Goal: Task Accomplishment & Management: Complete application form

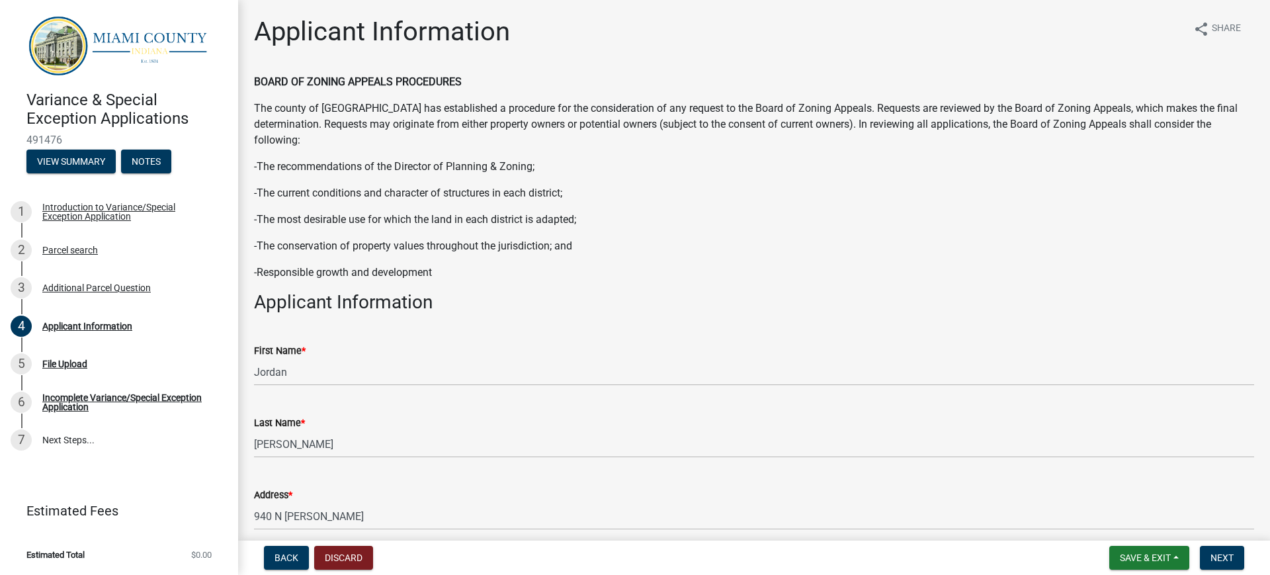
scroll to position [1330, 0]
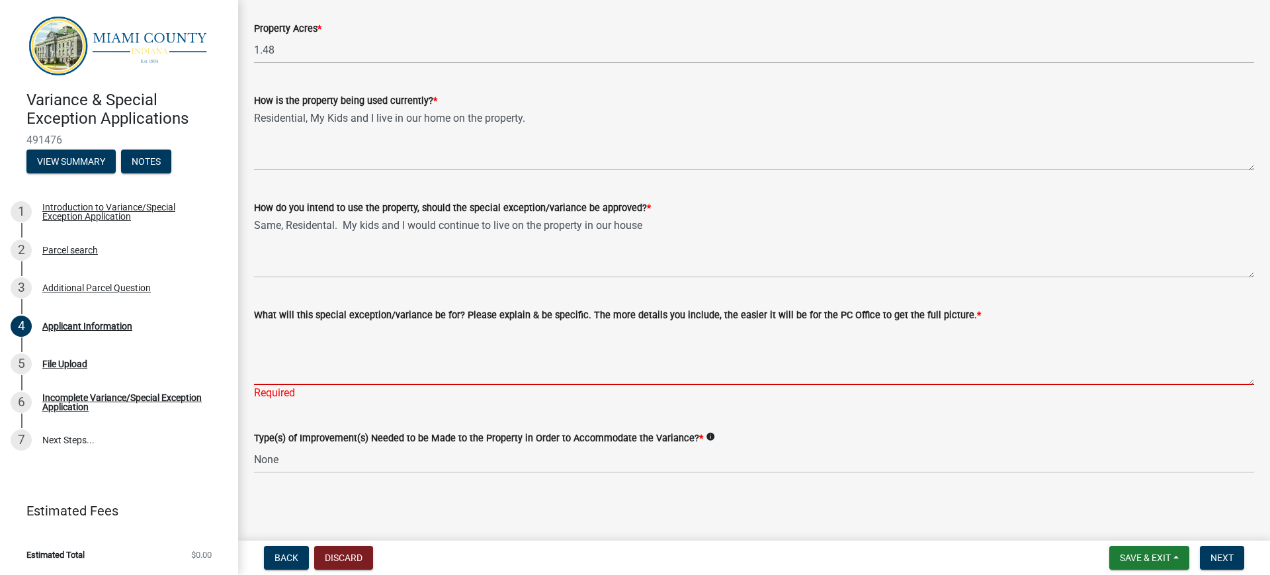
click at [376, 366] on textarea "What will this special exception/variance be for? Please explain & be specific.…" at bounding box center [754, 354] width 1000 height 62
click at [411, 364] on textarea "What will this special exception/variance be for? Please explain & be specific.…" at bounding box center [754, 354] width 1000 height 62
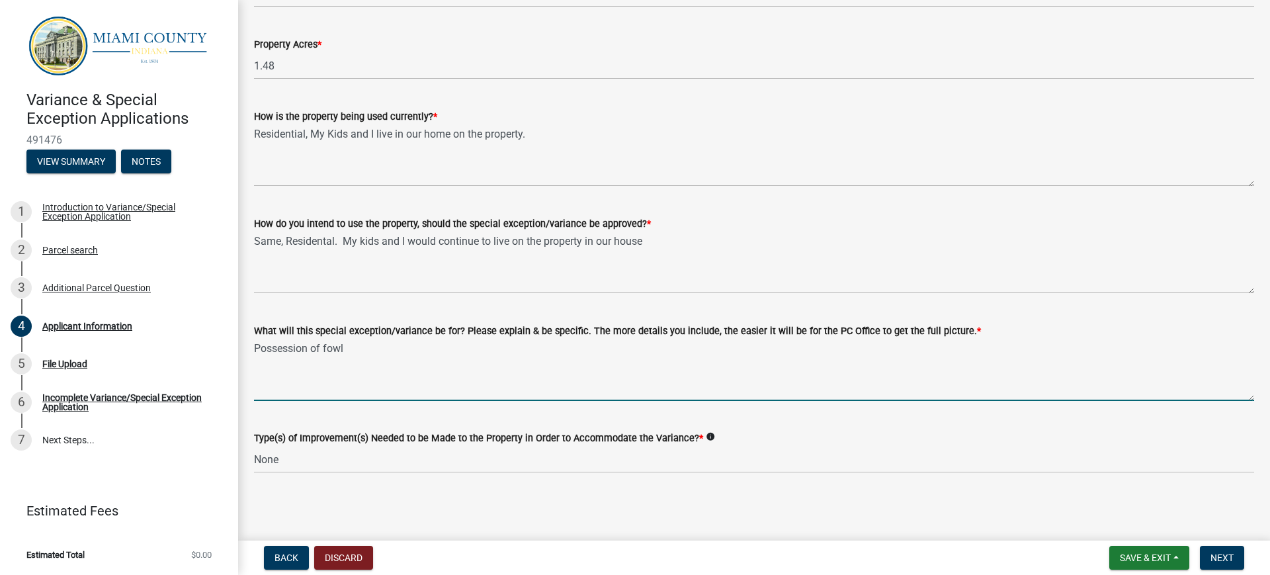
scroll to position [1314, 0]
type textarea "Possession of fowl on less than 10 acres of residential zoned land"
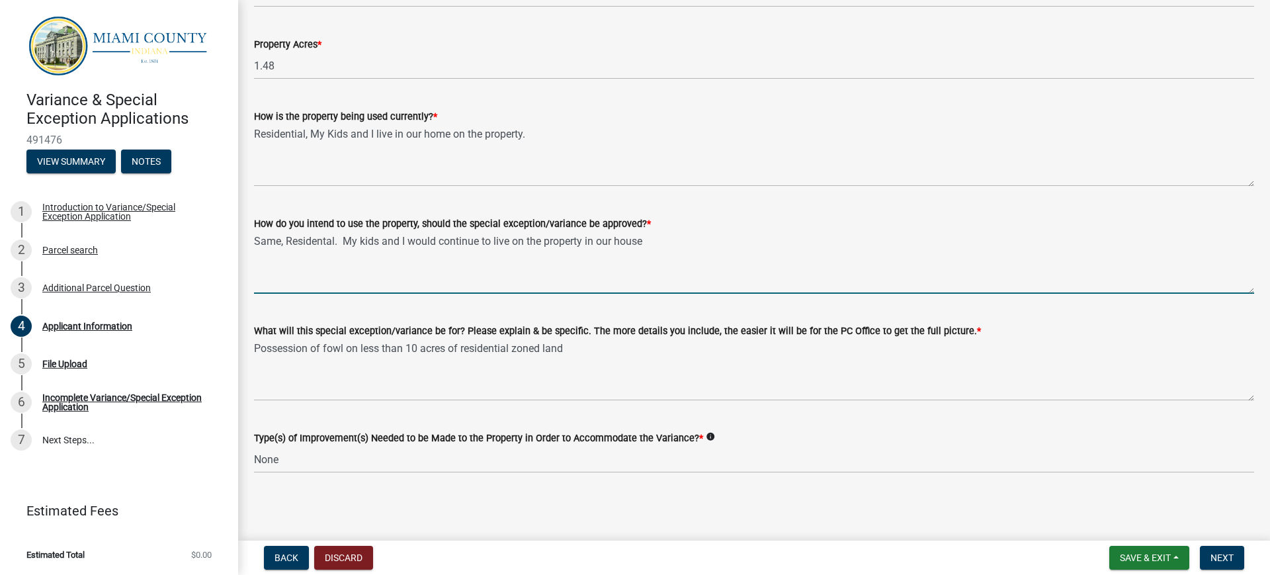
click at [413, 279] on textarea "Same, Residental. My kids and I would continue to live on the property in our h…" at bounding box center [754, 262] width 1000 height 62
click at [415, 327] on label "What will this special exception/variance be for? Please explain & be specific.…" at bounding box center [617, 331] width 727 height 9
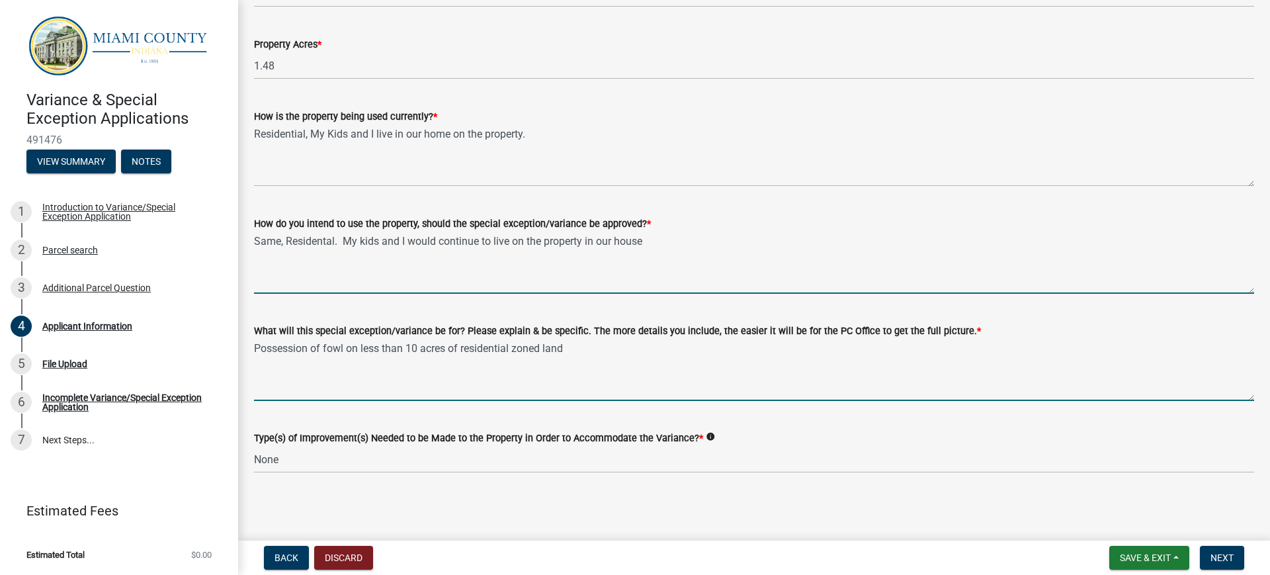
click at [415, 339] on textarea "Possession of fowl on less than 10 acres of residential zoned land" at bounding box center [754, 370] width 1000 height 62
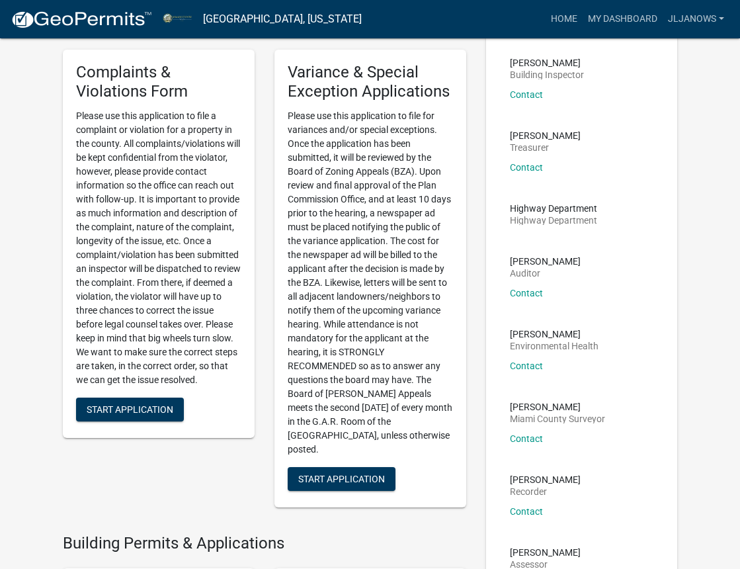
scroll to position [320, 0]
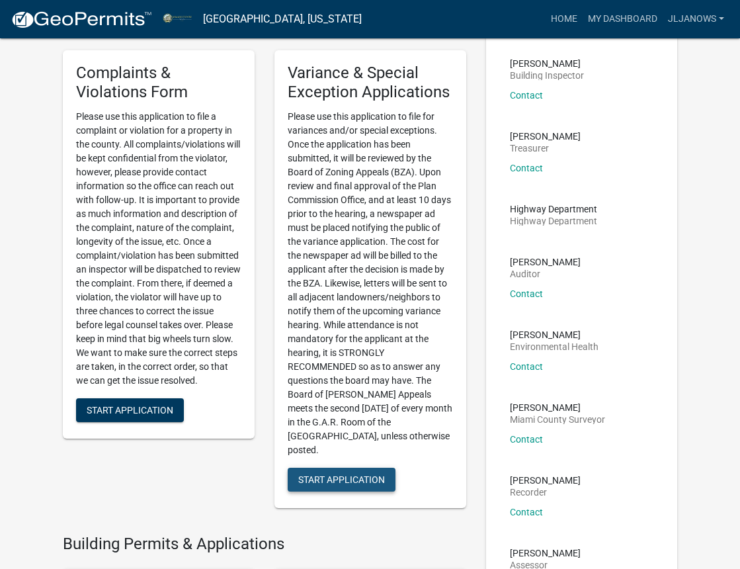
click at [339, 468] on button "Start Application" at bounding box center [342, 480] width 108 height 24
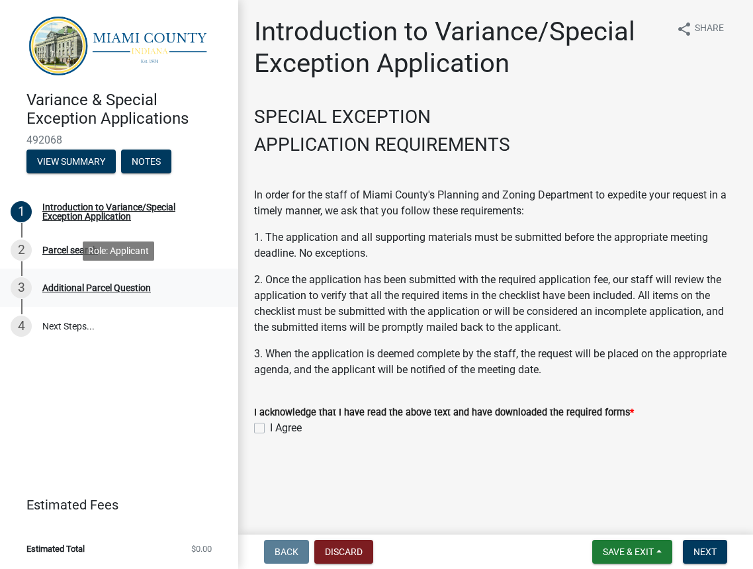
click at [113, 287] on div "Additional Parcel Question" at bounding box center [96, 287] width 108 height 9
click at [270, 426] on label "I Agree" at bounding box center [286, 428] width 32 height 16
click at [270, 426] on input "I Agree" at bounding box center [274, 424] width 9 height 9
checkbox input "true"
drag, startPoint x: 707, startPoint y: 554, endPoint x: 553, endPoint y: 406, distance: 213.7
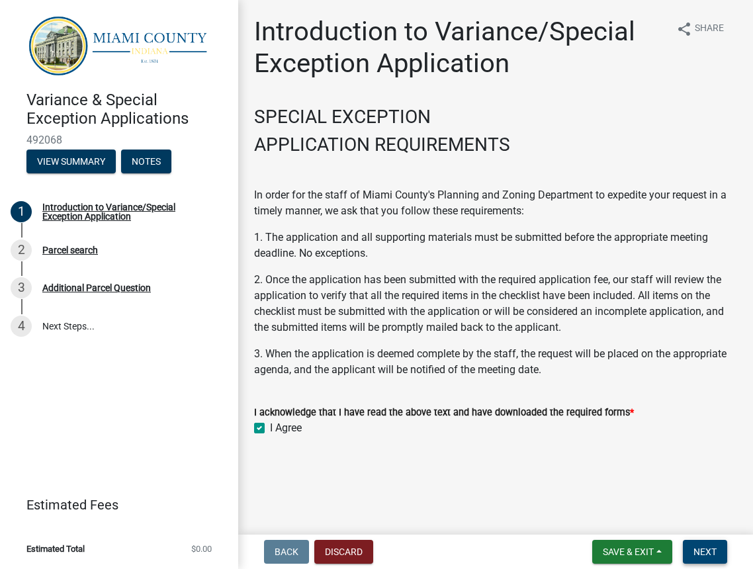
click at [553, 406] on wm-app "Variance & Special Exception Applications 492068 View Summary Notes 1 Introduct…" at bounding box center [376, 284] width 753 height 569
click at [702, 540] on button "Next" at bounding box center [704, 552] width 44 height 24
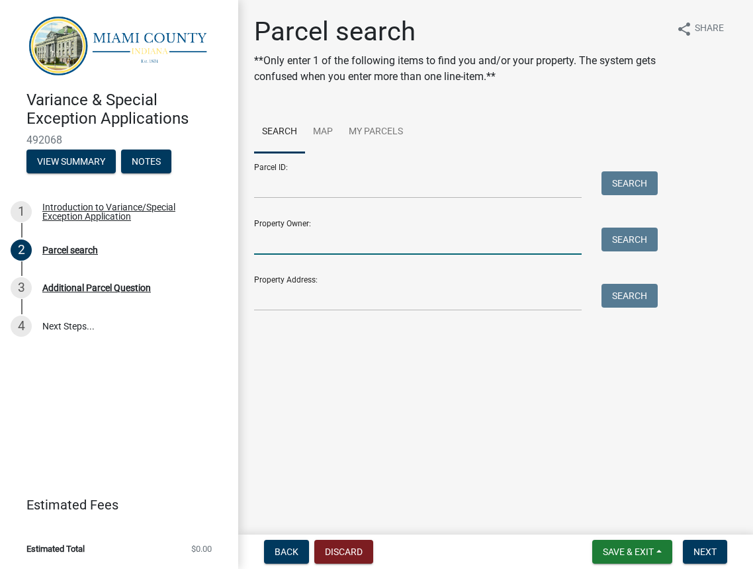
click at [315, 238] on input "Property Owner:" at bounding box center [417, 240] width 327 height 27
type input "jimenez"
click at [634, 243] on button "Search" at bounding box center [629, 239] width 56 height 24
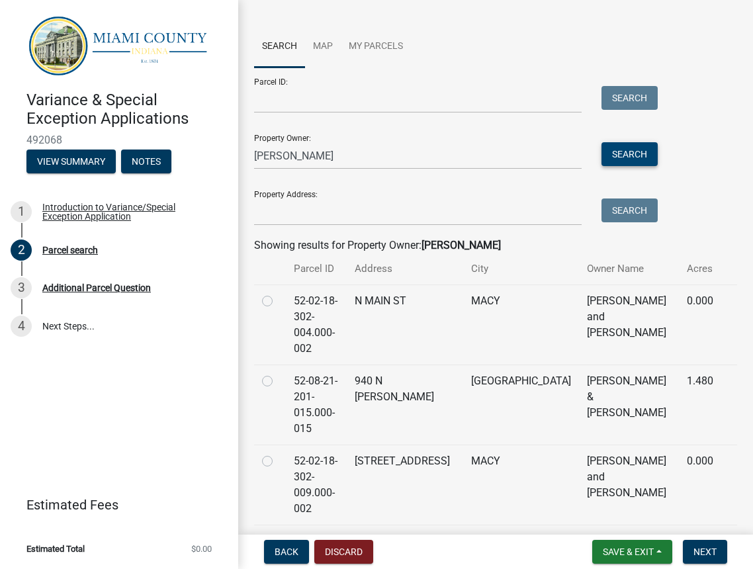
scroll to position [85, 0]
click at [278, 374] on label at bounding box center [278, 374] width 0 height 0
click at [278, 374] on input "radio" at bounding box center [282, 378] width 9 height 9
radio input "true"
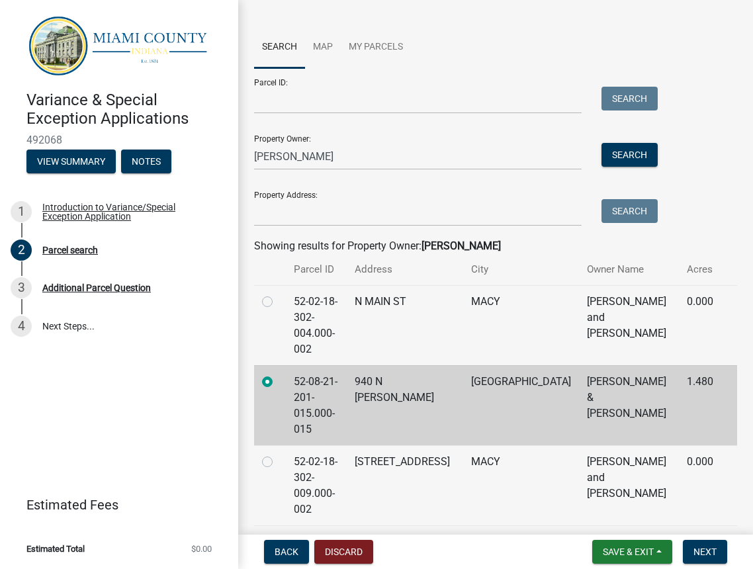
click at [278, 534] on label at bounding box center [278, 534] width 0 height 0
click at [278, 534] on input "radio" at bounding box center [282, 538] width 9 height 9
radio input "true"
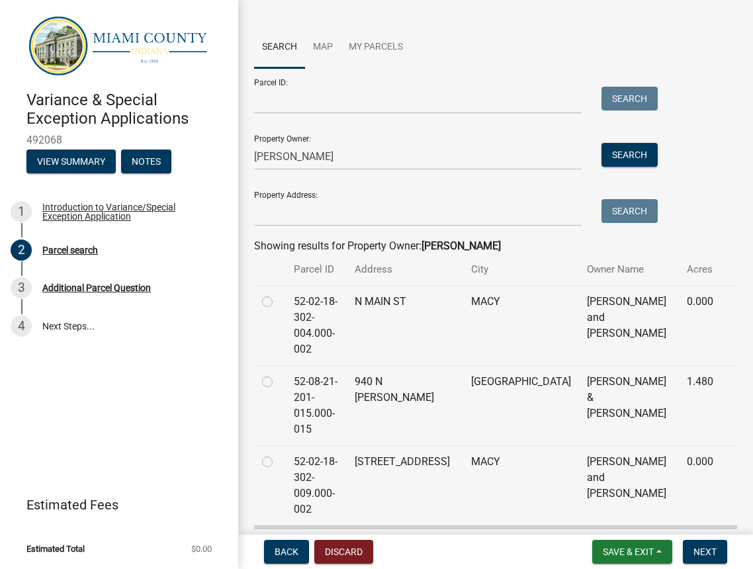
click at [278, 374] on label at bounding box center [278, 374] width 0 height 0
click at [278, 374] on input "radio" at bounding box center [282, 378] width 9 height 9
radio input "true"
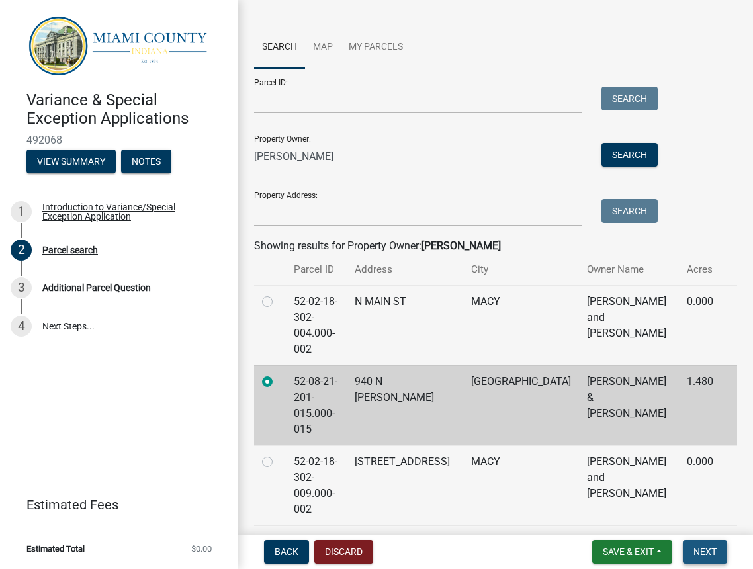
click at [709, 549] on span "Next" at bounding box center [704, 551] width 23 height 11
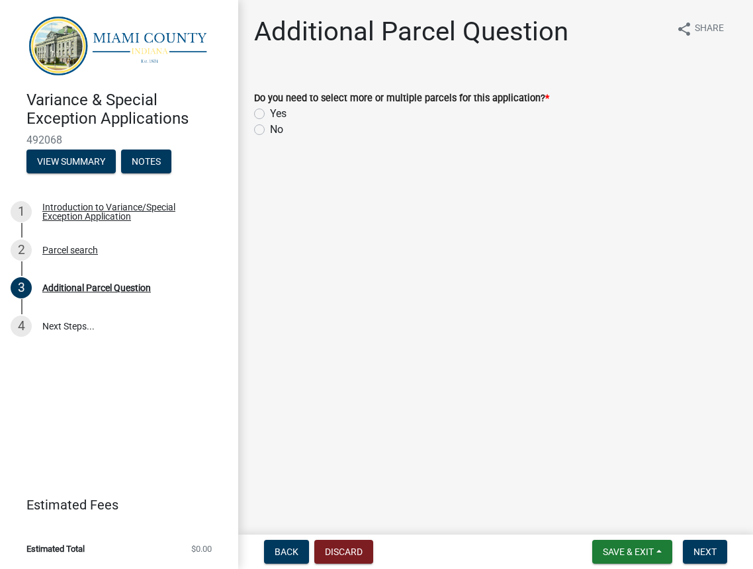
click at [270, 112] on label "Yes" at bounding box center [278, 114] width 17 height 16
click at [270, 112] on input "Yes" at bounding box center [274, 110] width 9 height 9
radio input "true"
click at [706, 553] on span "Next" at bounding box center [704, 551] width 23 height 11
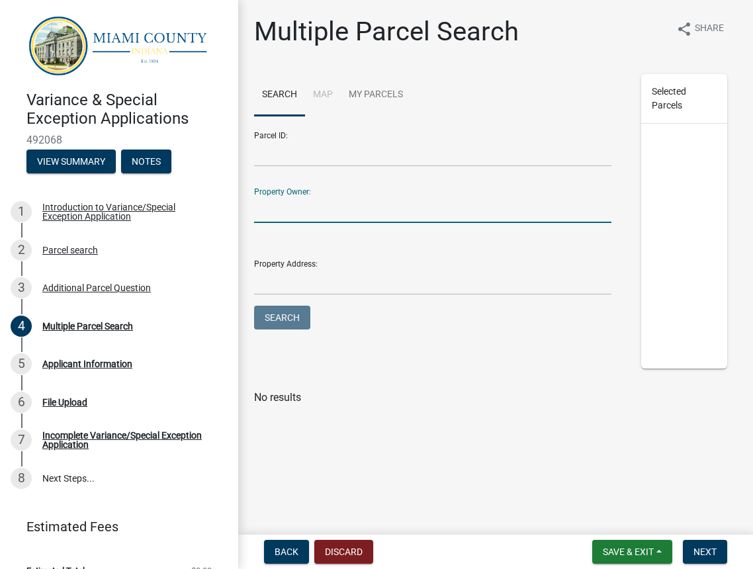
click at [314, 210] on input "Property Owner:" at bounding box center [432, 209] width 357 height 27
type input "jimenez"
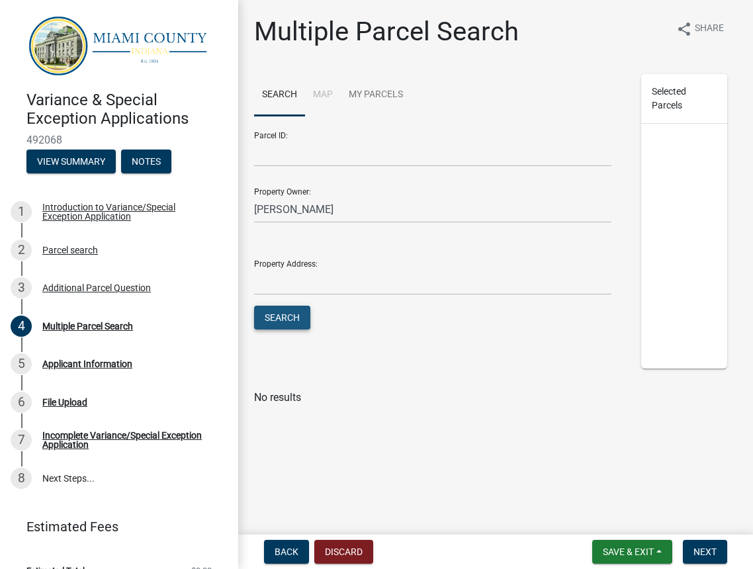
click at [272, 315] on button "Search" at bounding box center [282, 318] width 56 height 24
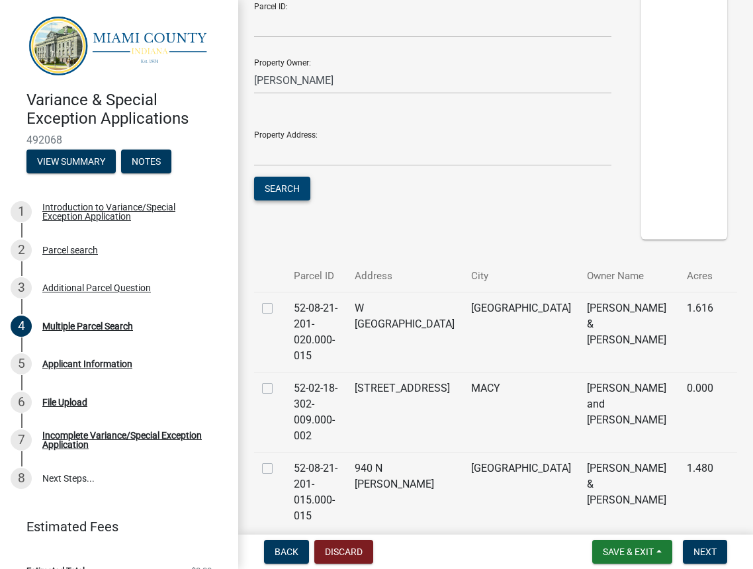
scroll to position [136, 0]
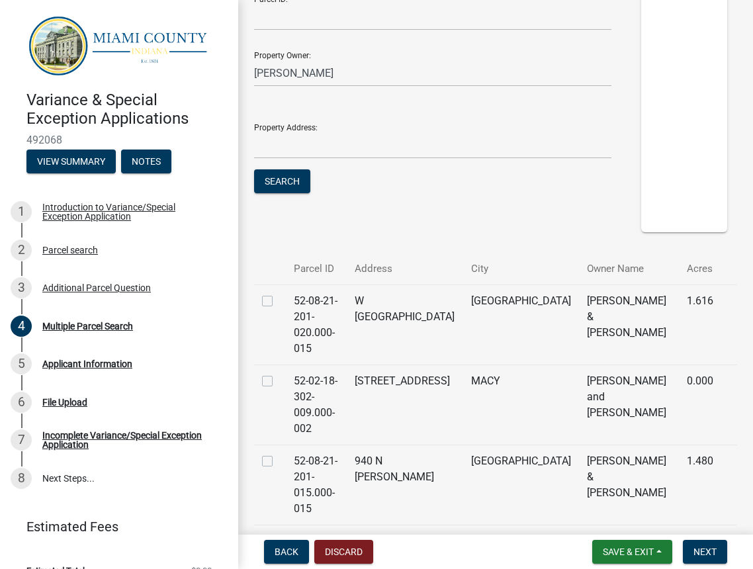
click at [278, 293] on label at bounding box center [278, 293] width 0 height 0
click at [278, 301] on input "checkbox" at bounding box center [282, 297] width 9 height 9
checkbox input "true"
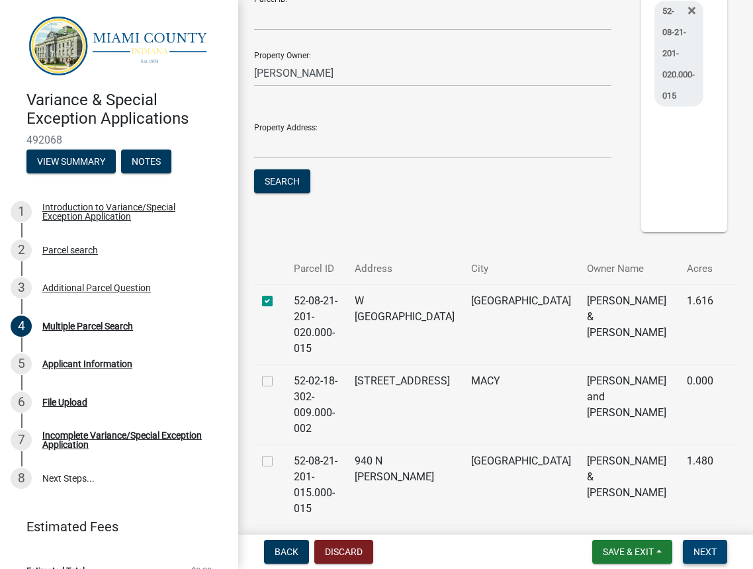
click at [702, 542] on button "Next" at bounding box center [704, 552] width 44 height 24
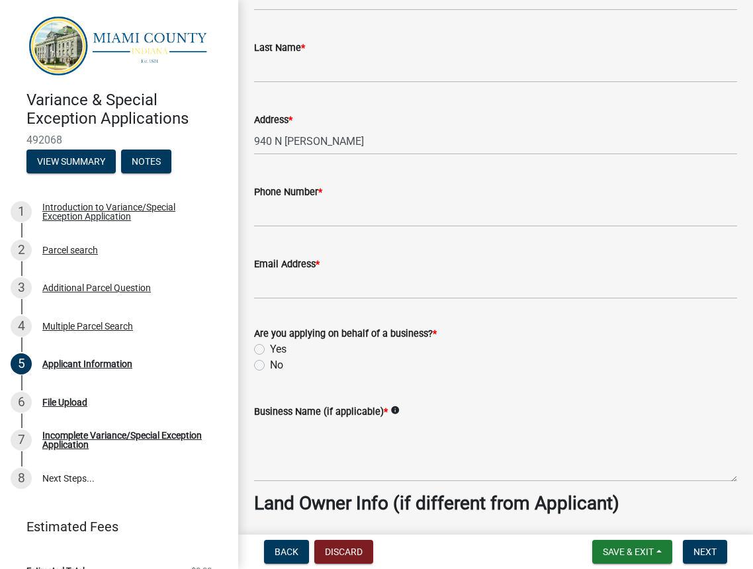
scroll to position [0, 0]
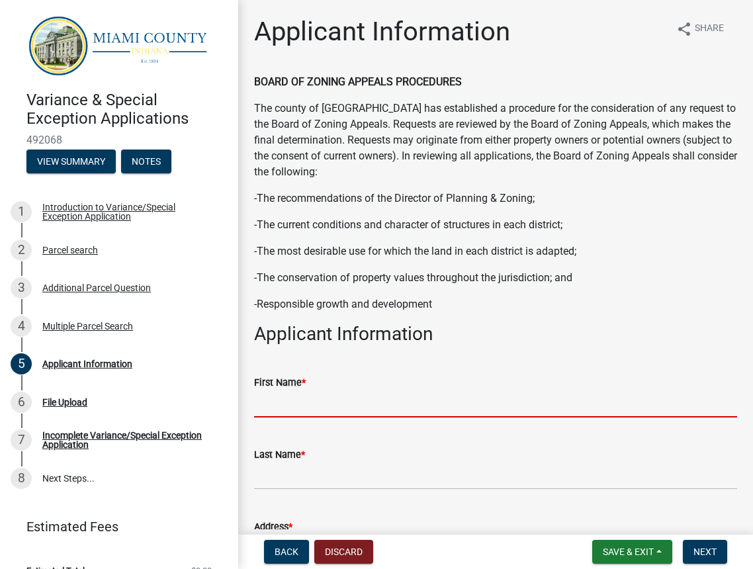
click at [333, 392] on input "First Name *" at bounding box center [495, 403] width 483 height 27
type input "Jordan"
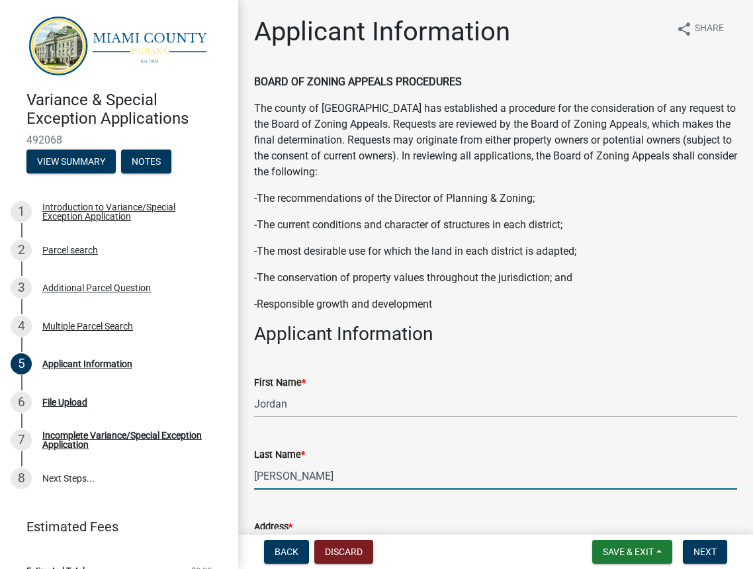
type input "[PERSON_NAME]"
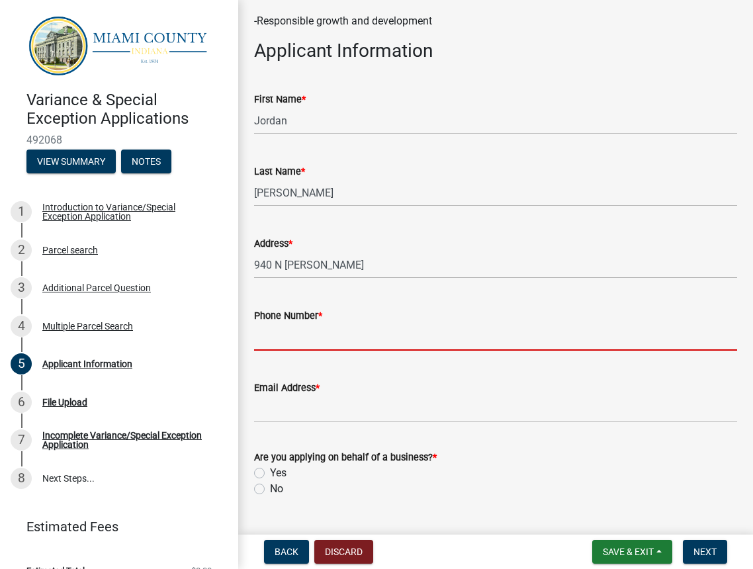
click at [319, 332] on input "Phone Number *" at bounding box center [495, 336] width 483 height 27
type input "7654697049"
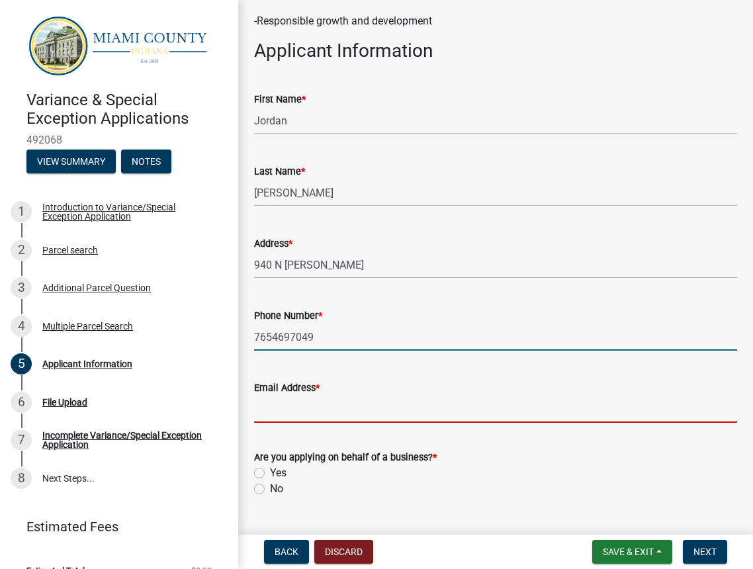
type input "[EMAIL_ADDRESS][DOMAIN_NAME]"
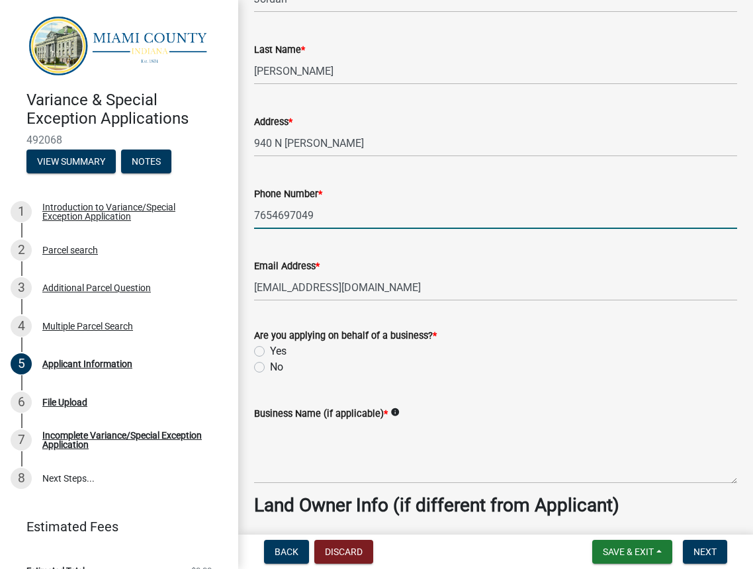
scroll to position [444, 0]
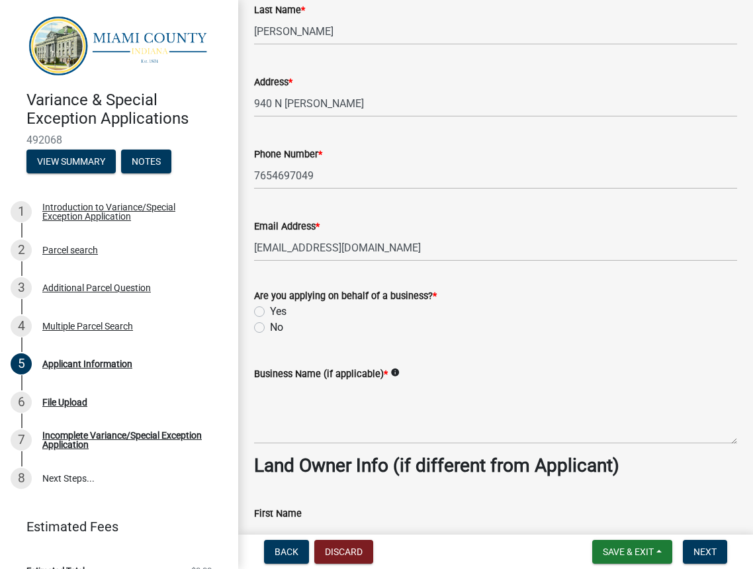
click at [270, 327] on label "No" at bounding box center [276, 327] width 13 height 16
click at [270, 327] on input "No" at bounding box center [274, 323] width 9 height 9
radio input "true"
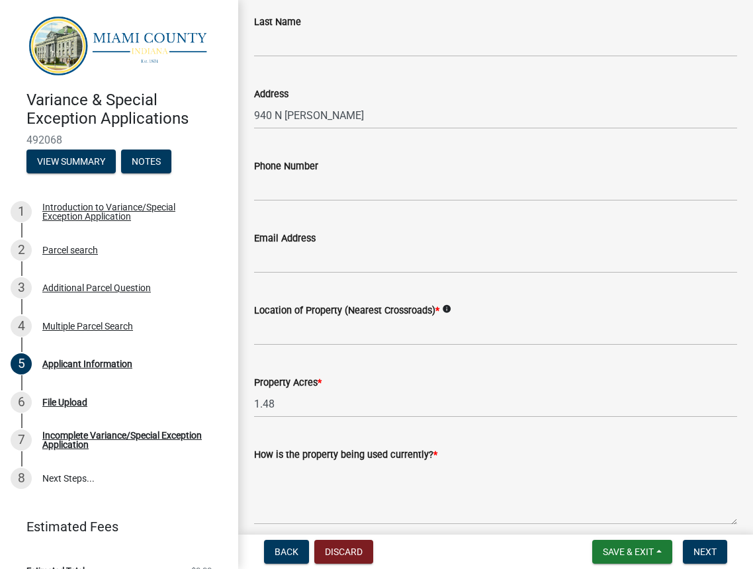
scroll to position [1022, 0]
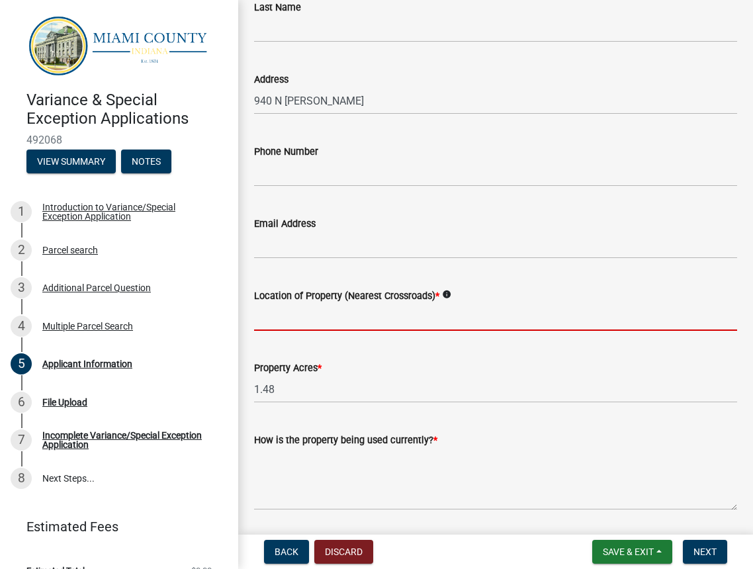
click at [367, 328] on input "Location of Property (Nearest Crossroads) *" at bounding box center [495, 317] width 483 height 27
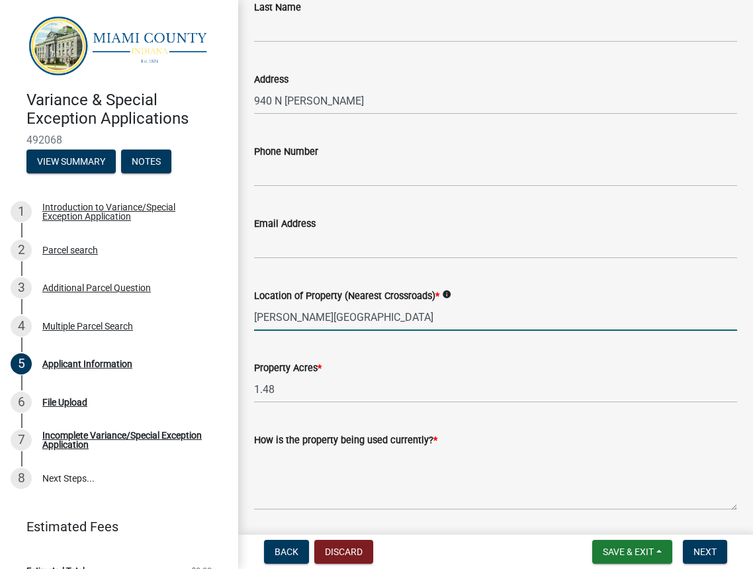
type input "Betty Lane and Grand Avenue"
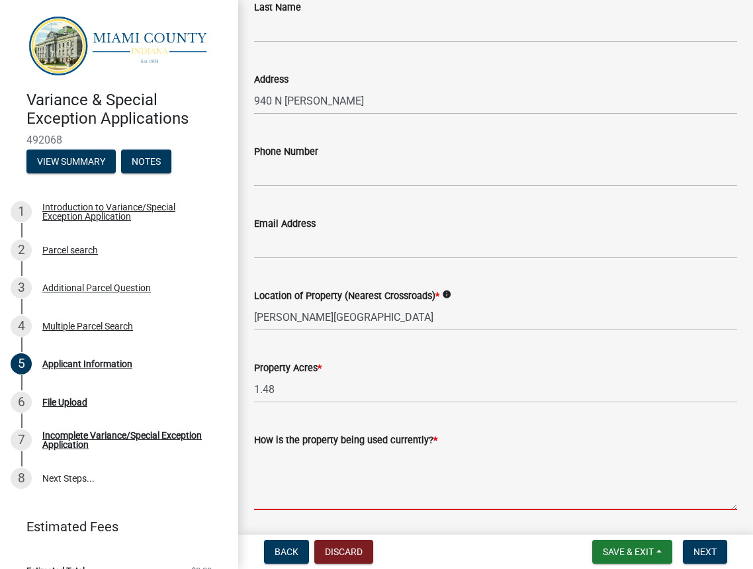
click at [423, 502] on textarea "How is the property being used currently? *" at bounding box center [495, 479] width 483 height 62
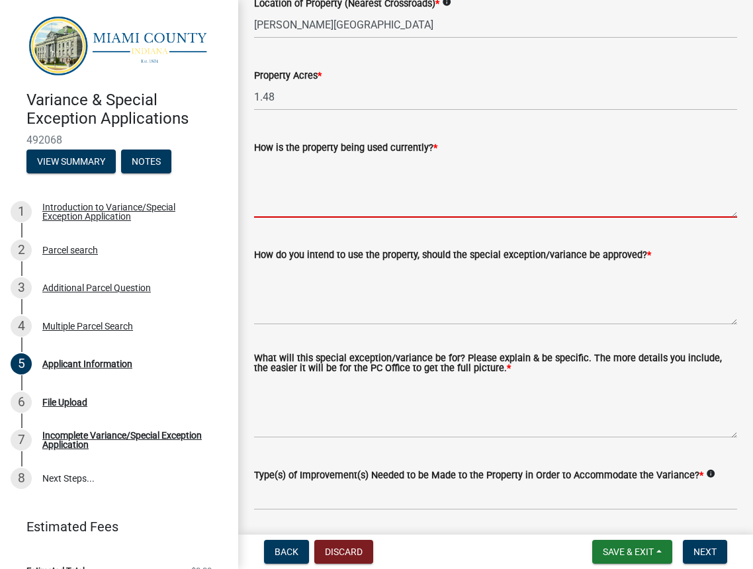
scroll to position [1318, 0]
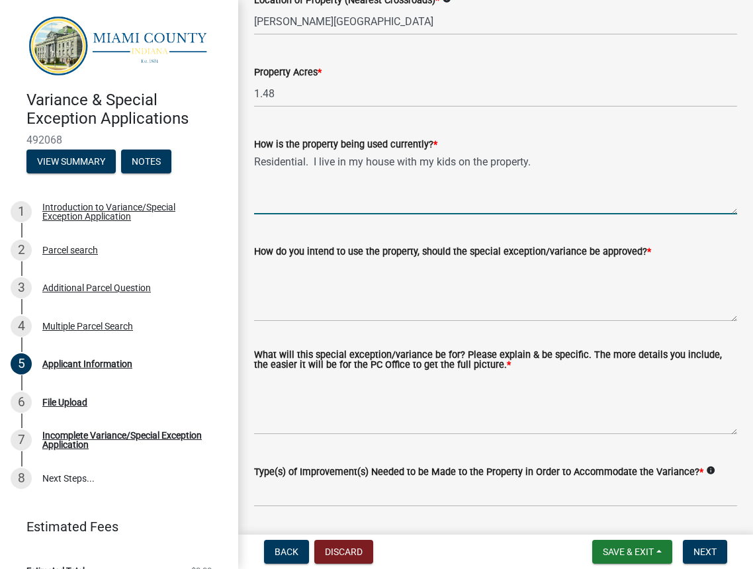
type textarea "Residential. I live in my house with my kids on the property."
click at [421, 247] on label "How do you intend to use the property, should the special exception/variance be…" at bounding box center [452, 251] width 397 height 9
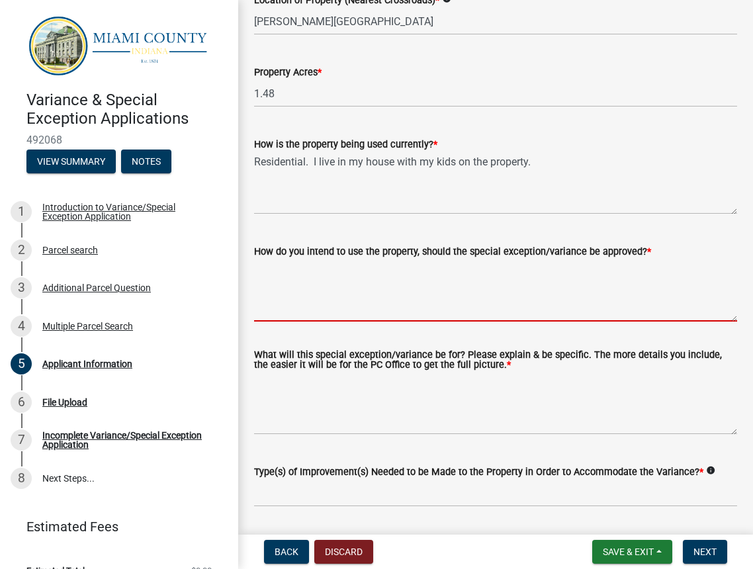
click at [421, 259] on textarea "How do you intend to use the property, should the special exception/variance be…" at bounding box center [495, 290] width 483 height 62
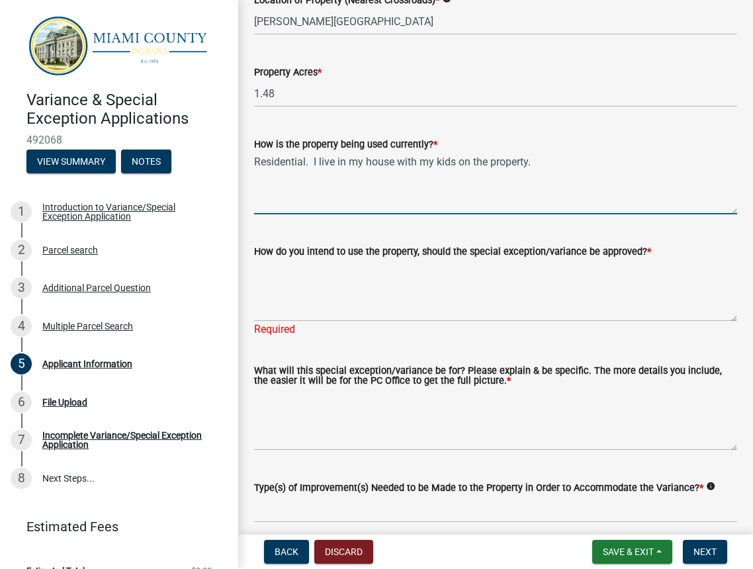
drag, startPoint x: 550, startPoint y: 159, endPoint x: 199, endPoint y: 144, distance: 351.5
click at [199, 144] on div "Variance & Special Exception Applications 492068 View Summary Notes 1 Introduct…" at bounding box center [376, 284] width 753 height 569
click at [399, 203] on textarea "Residential. I live in my house with my kids on the property." at bounding box center [495, 183] width 483 height 62
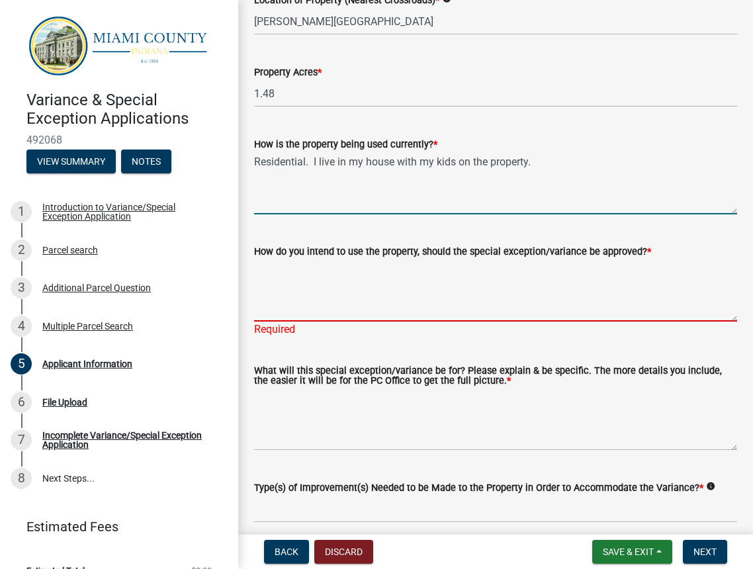
click at [294, 274] on textarea "How do you intend to use the property, should the special exception/variance be…" at bounding box center [495, 290] width 483 height 62
paste textarea "Residential. I live in my house with my kids on the property."
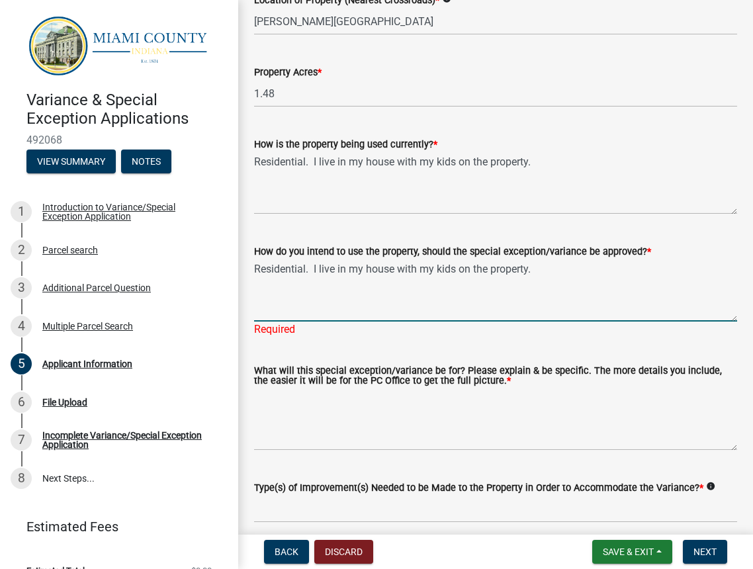
click at [254, 264] on textarea "Residential. I live in my house with my kids on the property." at bounding box center [495, 290] width 483 height 62
click at [595, 276] on textarea "Same Way, Residential. I live in my house with my kids on the property." at bounding box center [495, 290] width 483 height 62
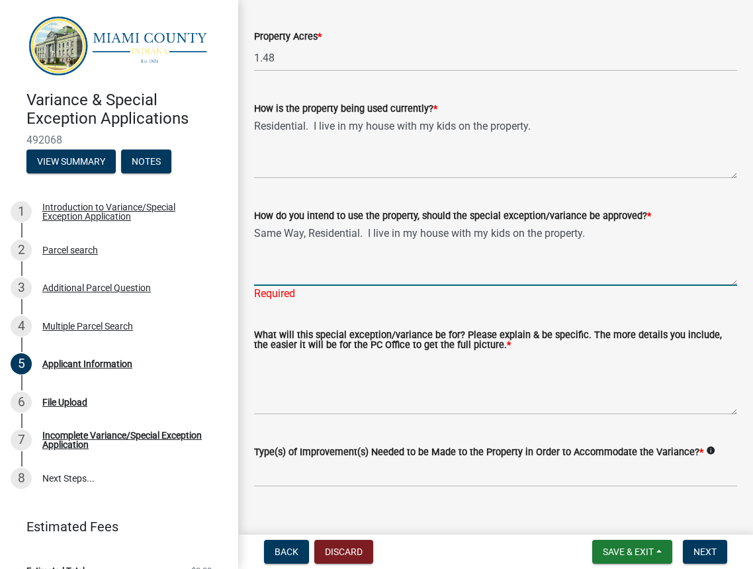
scroll to position [1374, 0]
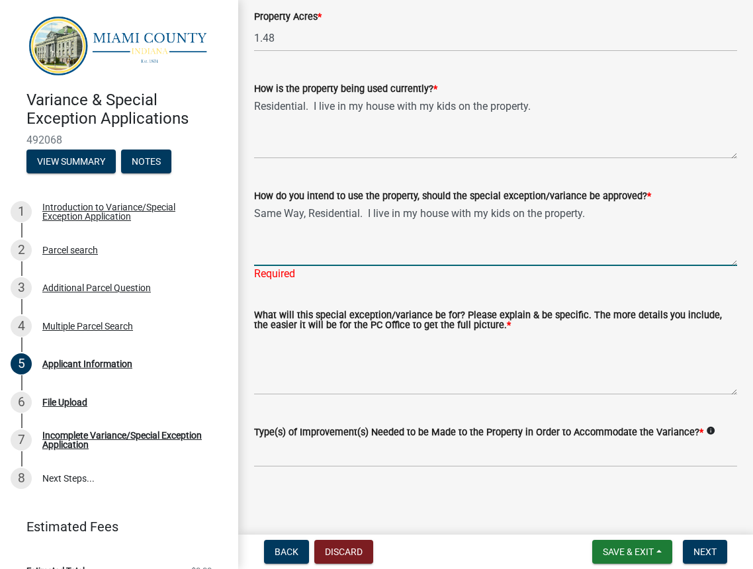
type textarea "Same Way, Residential. I live in my house with my kids on the property."
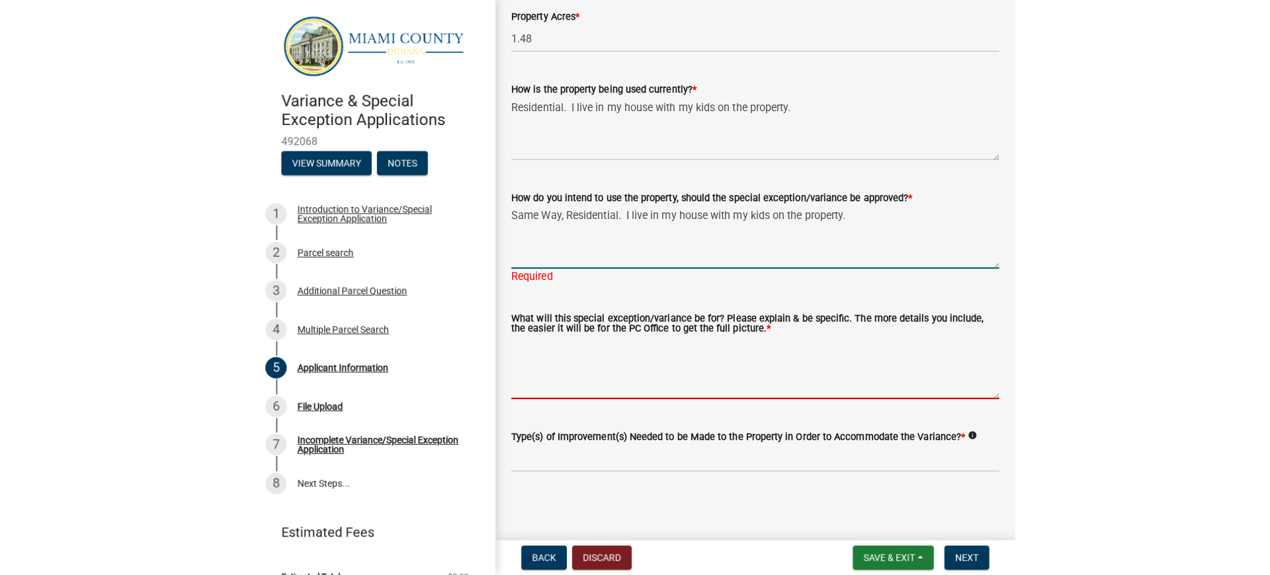
scroll to position [1358, 0]
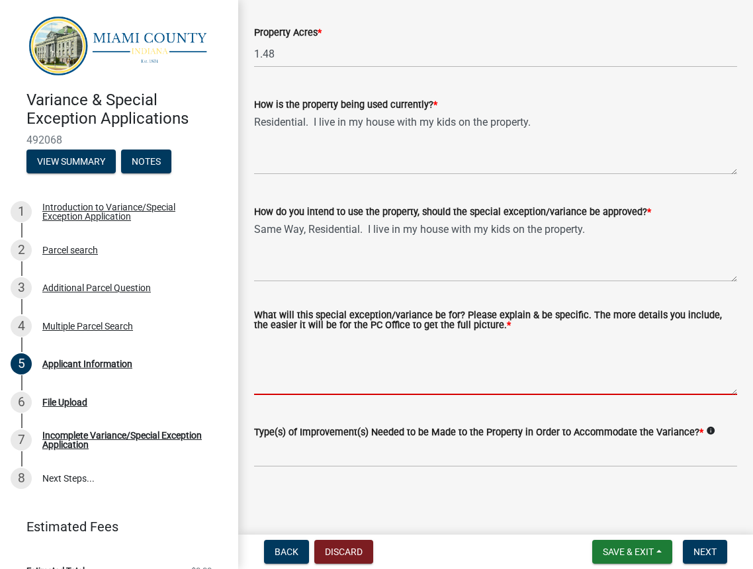
click at [391, 370] on textarea "What will this special exception/variance be for? Please explain & be specific.…" at bounding box center [495, 364] width 483 height 62
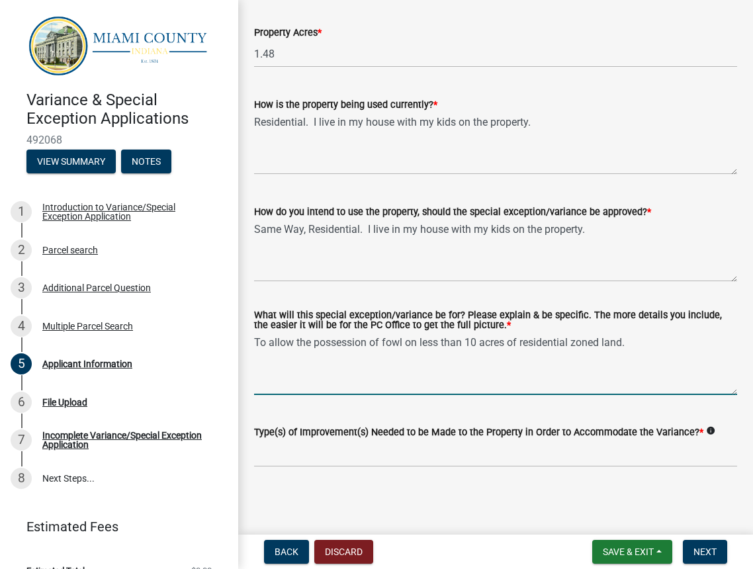
type textarea "To allow the possession of fowl on less than 10 acres of residential zoned land."
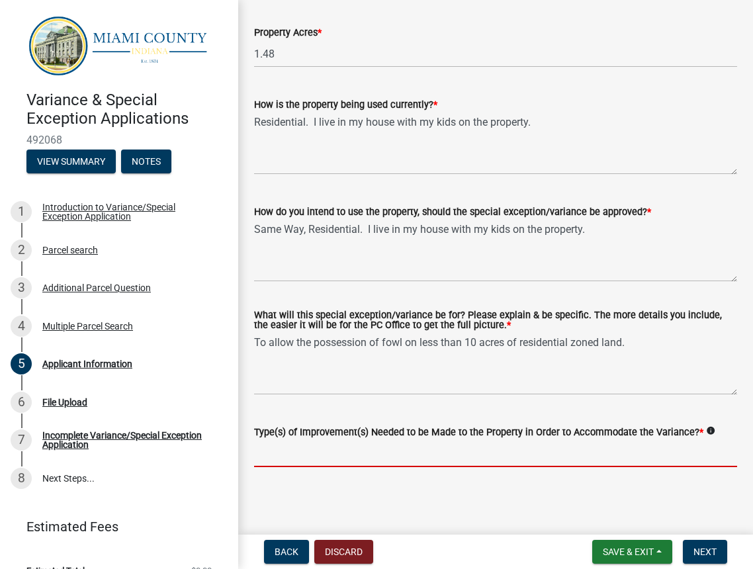
click at [389, 444] on input "Type(s) of Improvement(s) Needed to be Made to the Property in Order to Accommo…" at bounding box center [495, 453] width 483 height 27
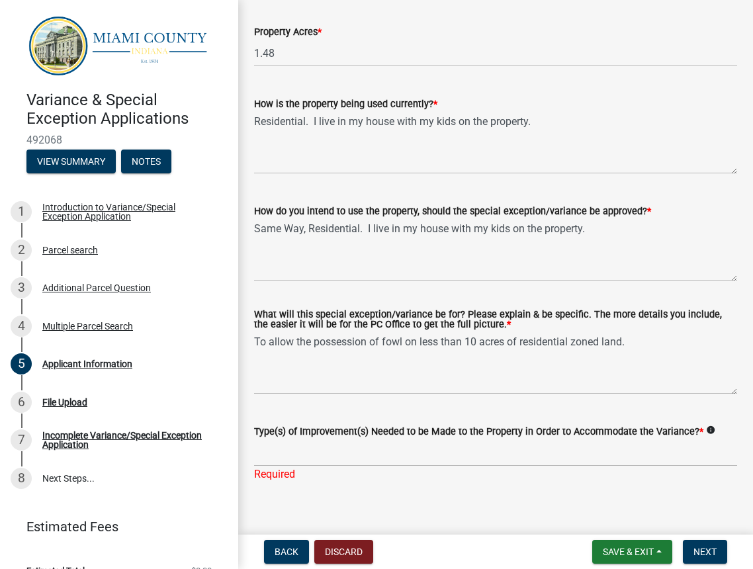
click at [706, 434] on icon "info" at bounding box center [710, 429] width 9 height 9
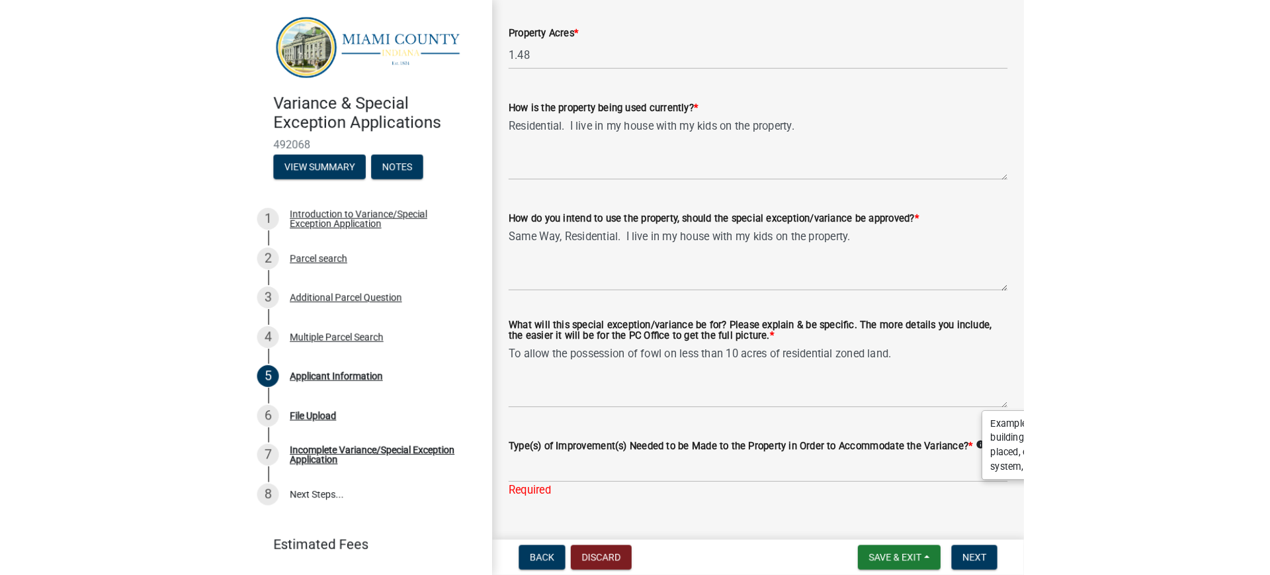
scroll to position [1327, 0]
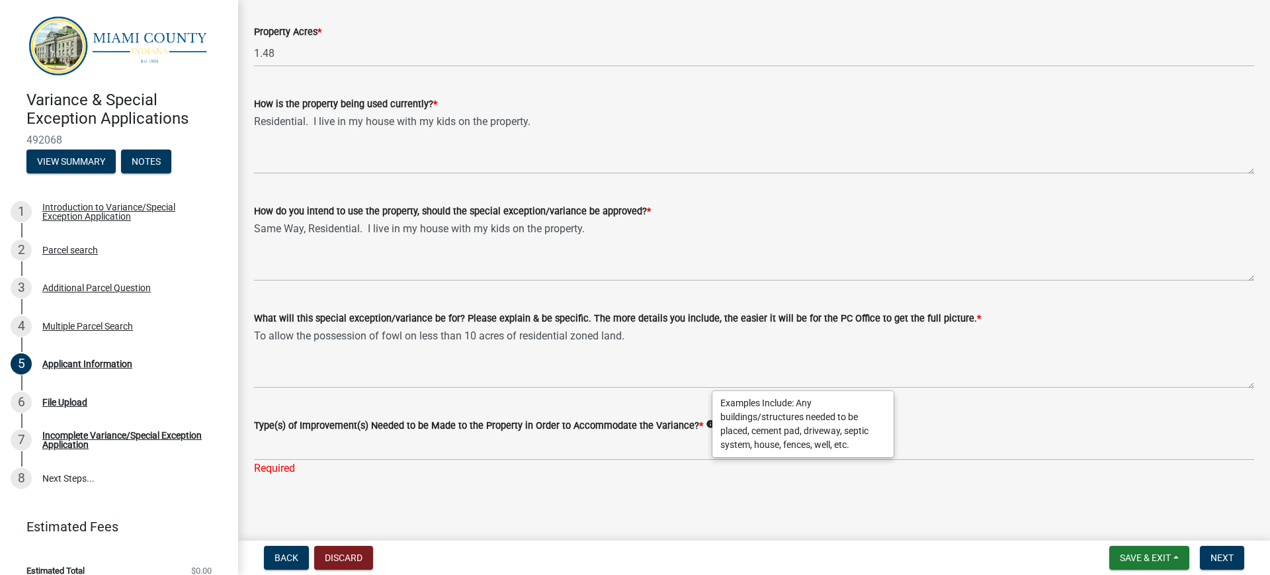
click at [752, 317] on span "*" at bounding box center [979, 318] width 4 height 11
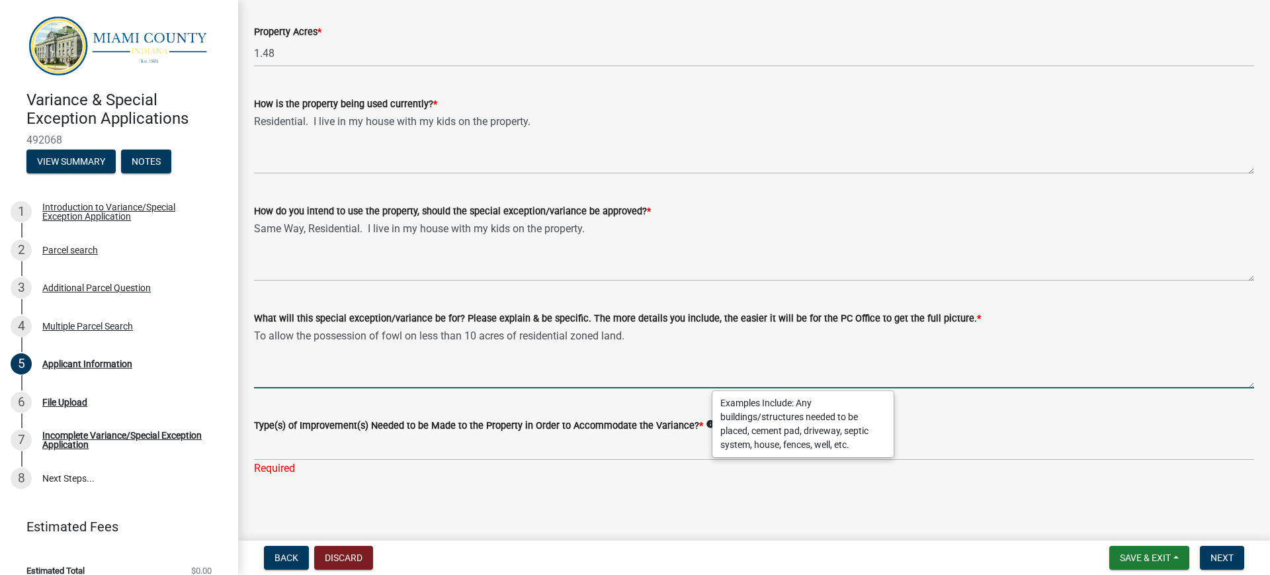
click at [752, 326] on textarea "To allow the possession of fowl on less than 10 acres of residential zoned land." at bounding box center [754, 357] width 1000 height 62
click at [752, 317] on span "*" at bounding box center [979, 318] width 4 height 11
click at [752, 326] on textarea "To allow the possession of fowl on less than 10 acres of residential zoned land." at bounding box center [754, 357] width 1000 height 62
click at [752, 317] on div "What will this special exception/variance be for? Please explain & be specific.…" at bounding box center [754, 318] width 1000 height 16
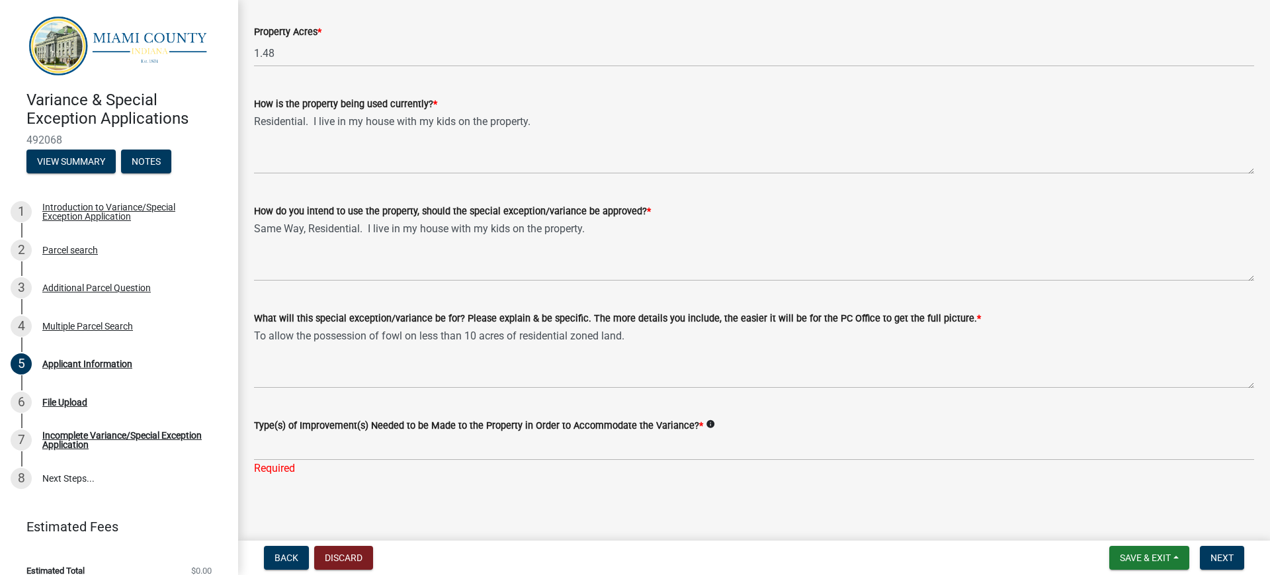
click at [752, 315] on label "What will this special exception/variance be for? Please explain & be specific.…" at bounding box center [617, 318] width 727 height 9
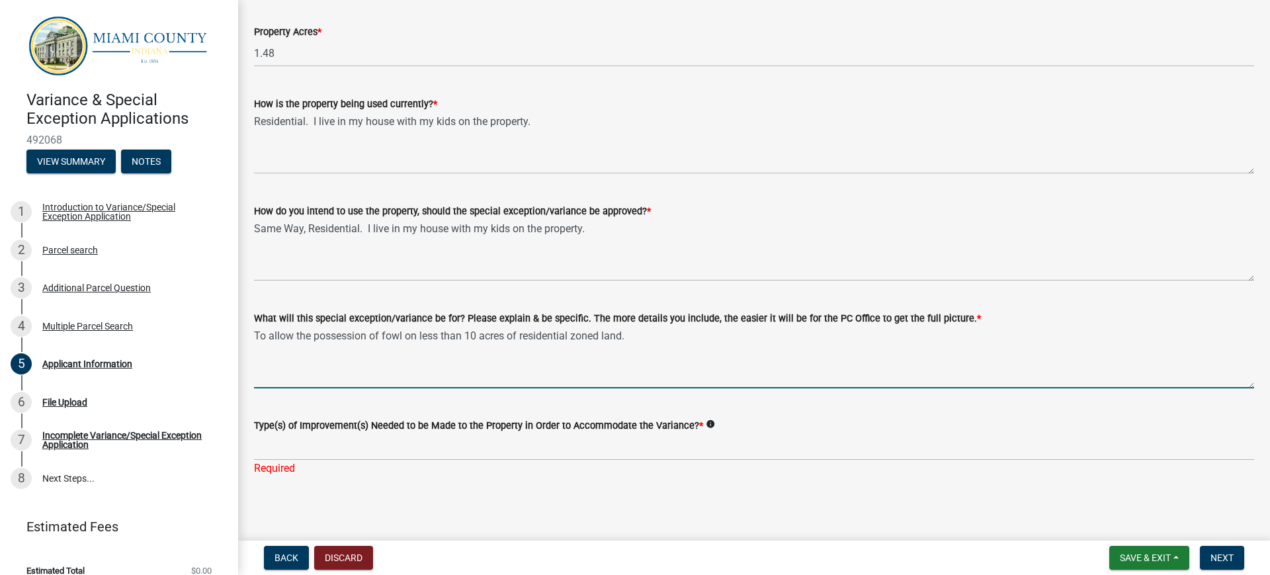
click at [752, 326] on textarea "To allow the possession of fowl on less than 10 acres of residential zoned land." at bounding box center [754, 357] width 1000 height 62
click at [752, 315] on span "*" at bounding box center [979, 318] width 4 height 11
click at [752, 326] on textarea "To allow the possession of fowl on less than 10 acres of residential zoned land." at bounding box center [754, 357] width 1000 height 62
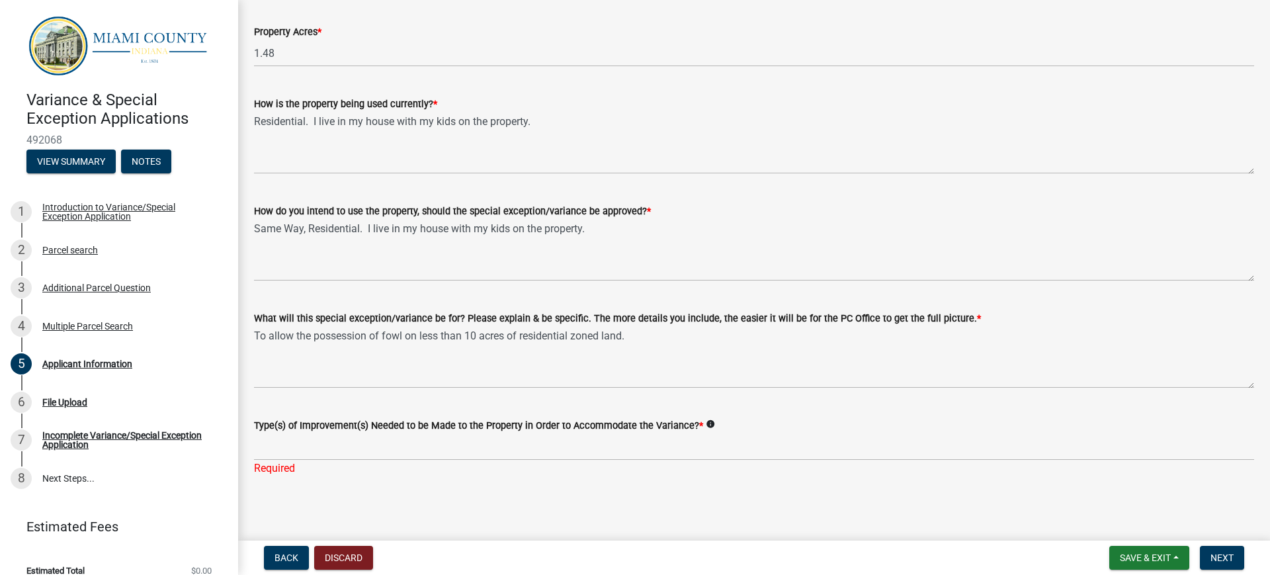
click at [706, 424] on icon "info" at bounding box center [710, 423] width 9 height 9
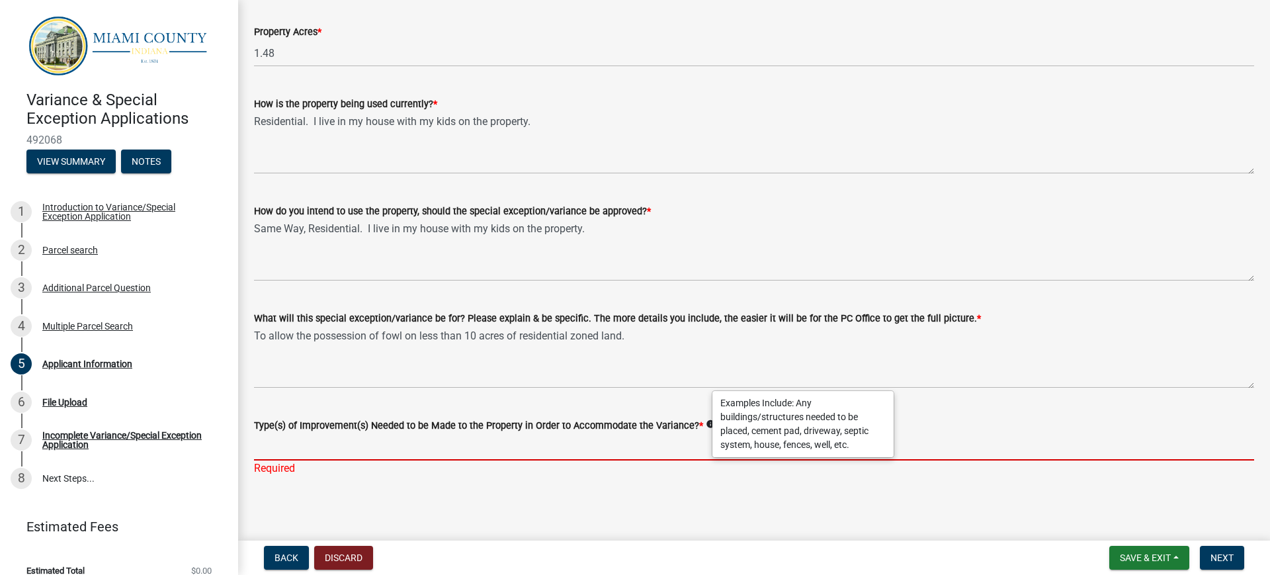
click at [456, 442] on input "Type(s) of Improvement(s) Needed to be Made to the Property in Order to Accommo…" at bounding box center [754, 446] width 1000 height 27
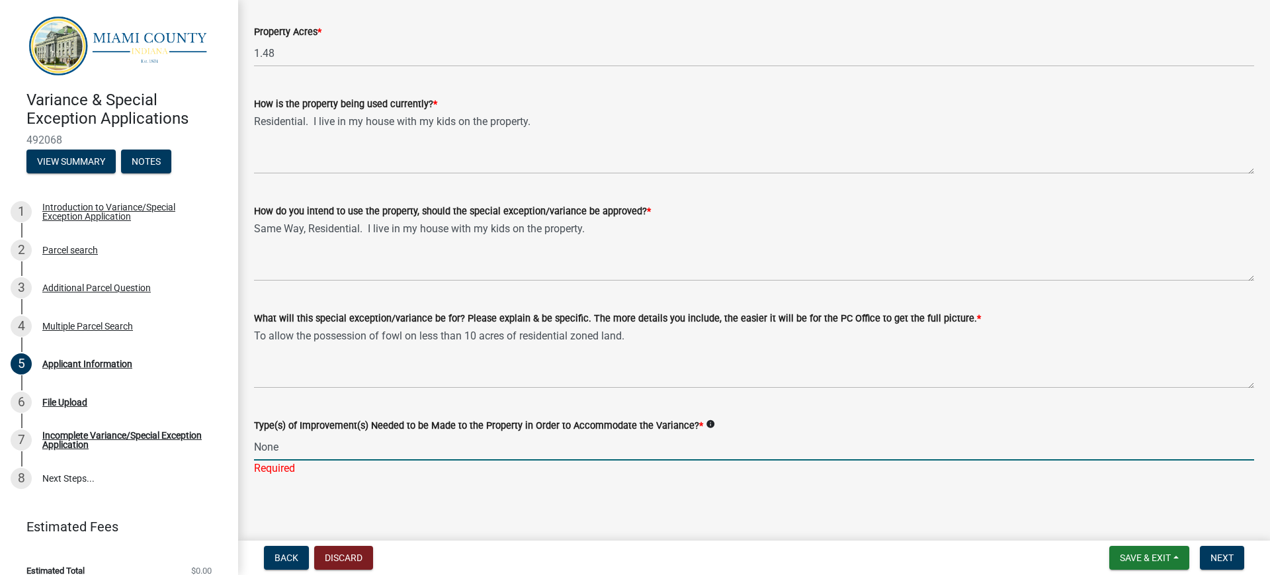
scroll to position [1330, 0]
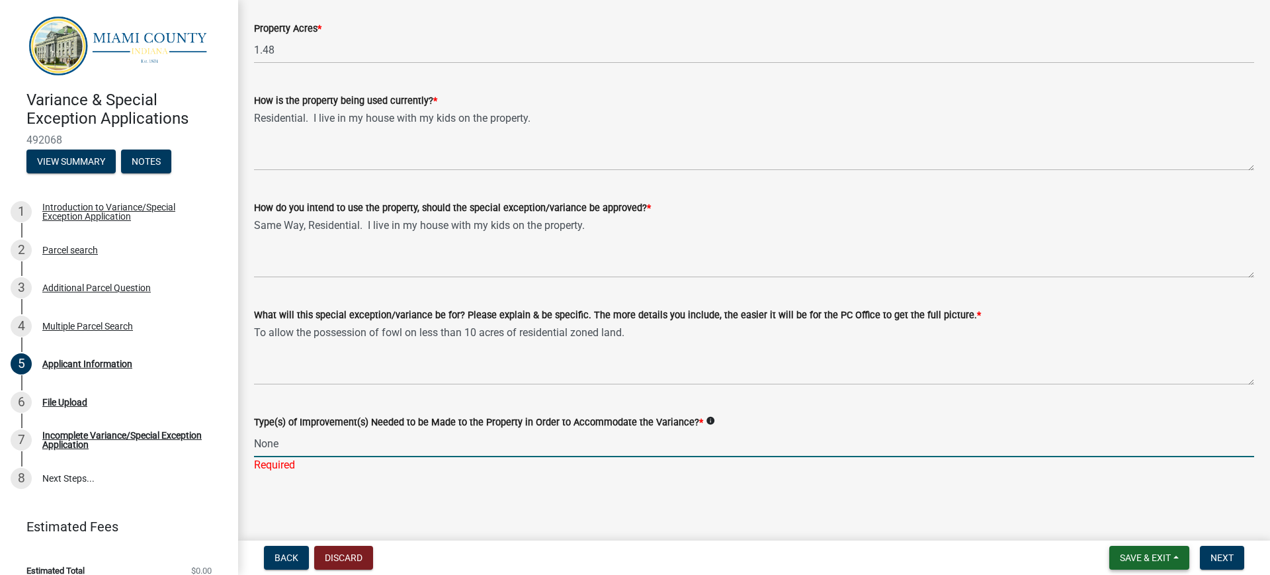
type input "None"
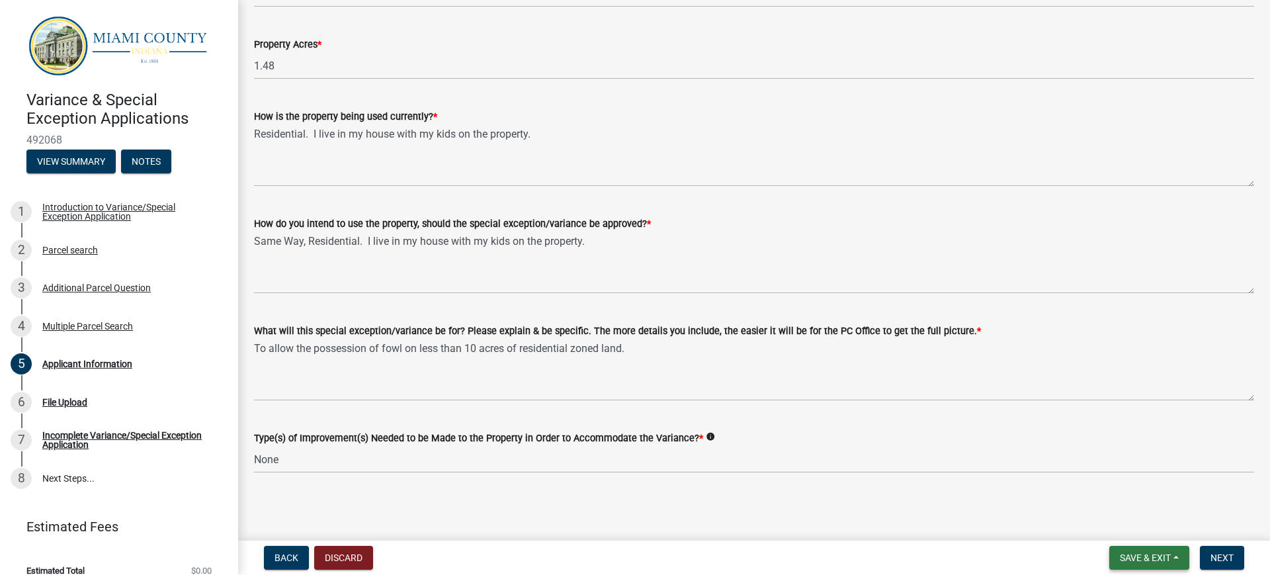
click at [752, 556] on span "Save & Exit" at bounding box center [1145, 557] width 51 height 11
click at [752, 497] on button "Save" at bounding box center [1136, 491] width 106 height 32
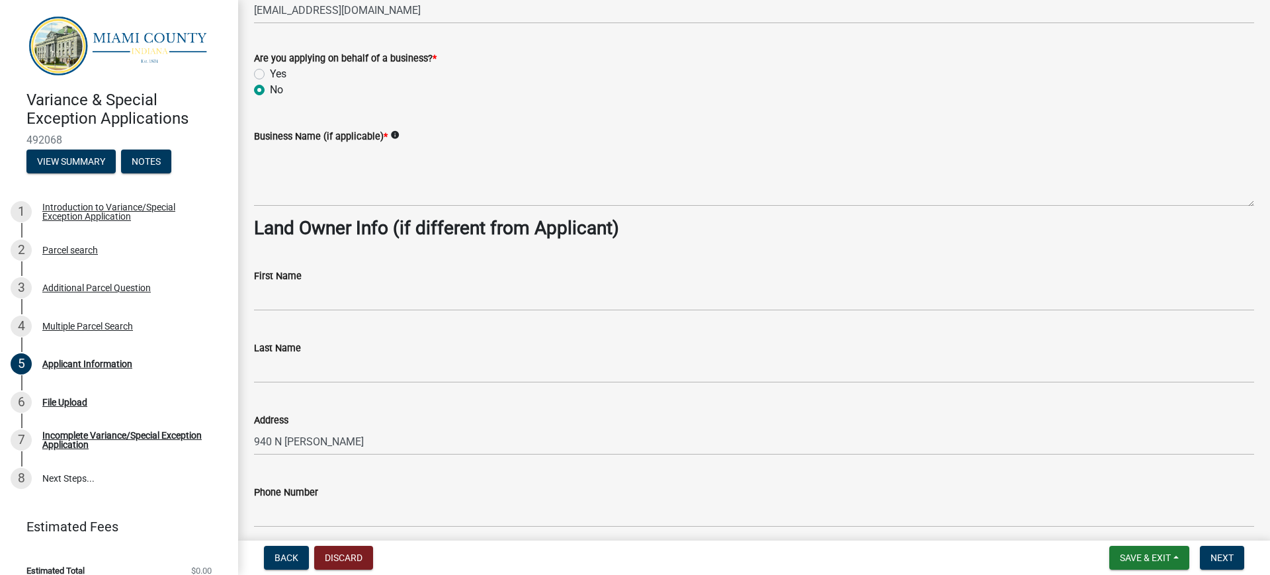
scroll to position [653, 0]
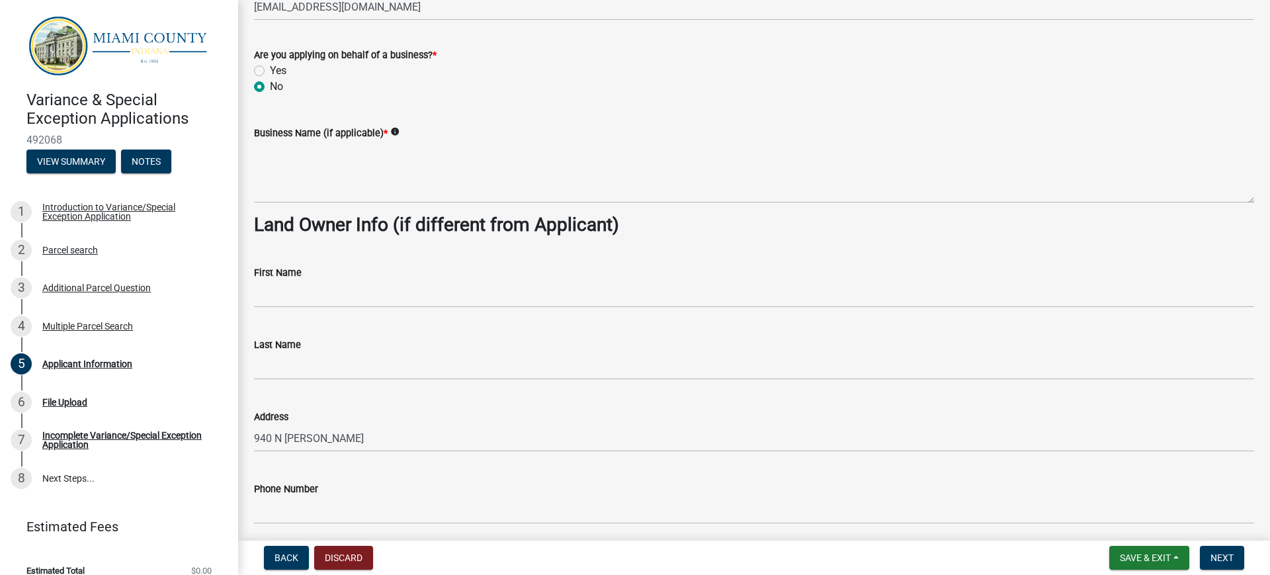
click at [388, 132] on div "Business Name (if applicable) * info" at bounding box center [754, 133] width 1000 height 16
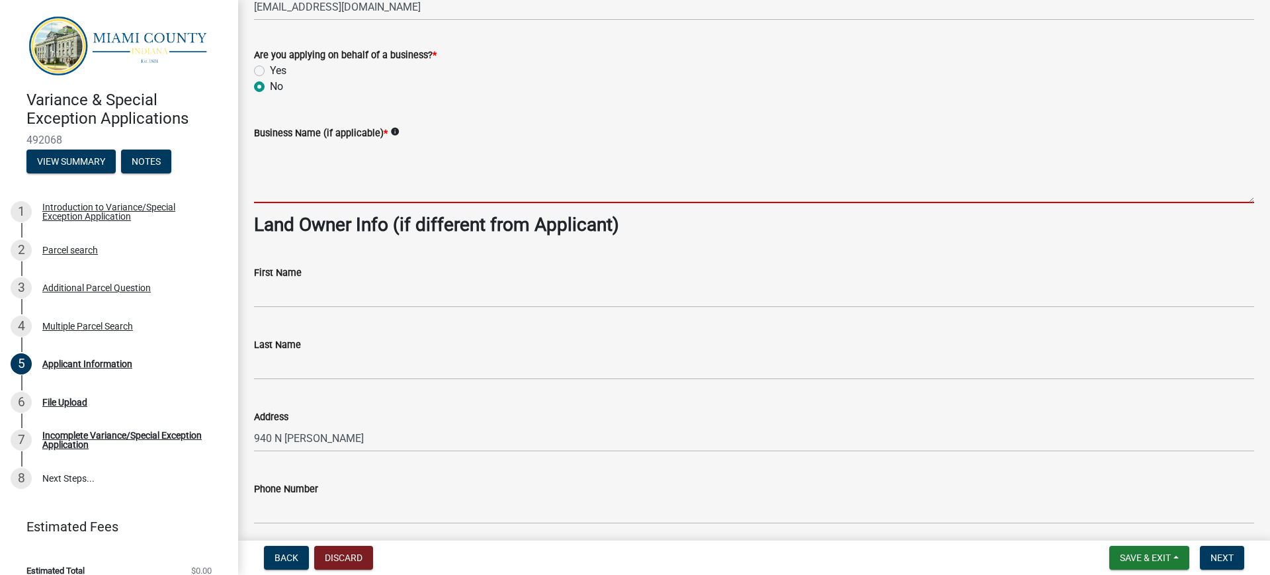
click at [365, 185] on textarea "Business Name (if applicable) *" at bounding box center [754, 172] width 1000 height 62
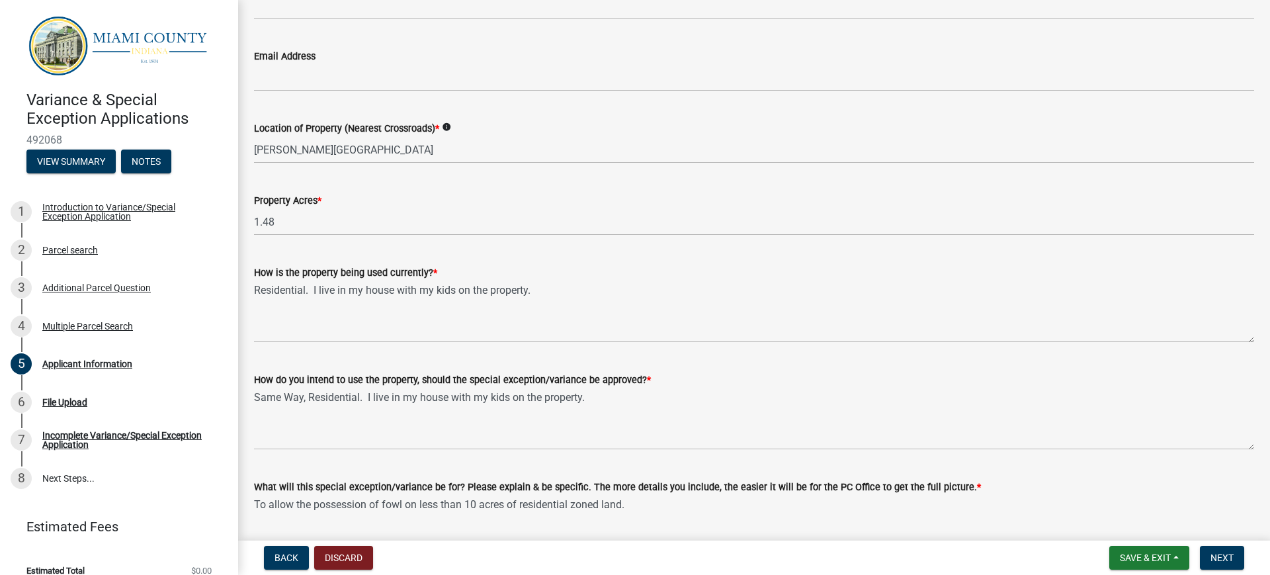
scroll to position [1160, 0]
type textarea "N/A"
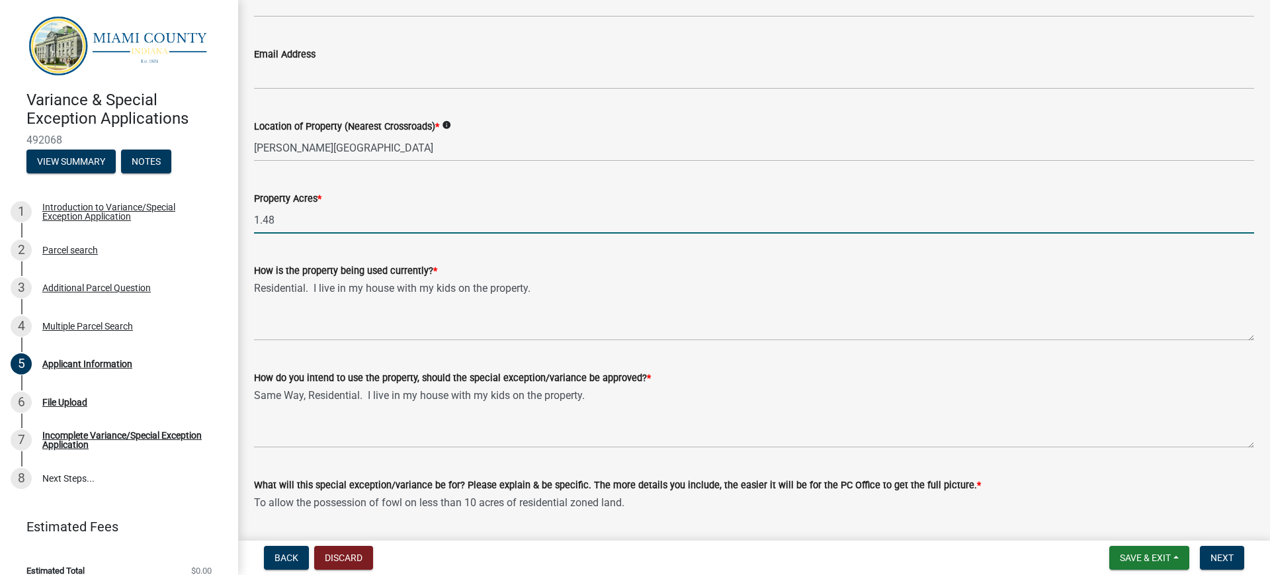
click at [333, 215] on input "1.48" at bounding box center [754, 219] width 1000 height 27
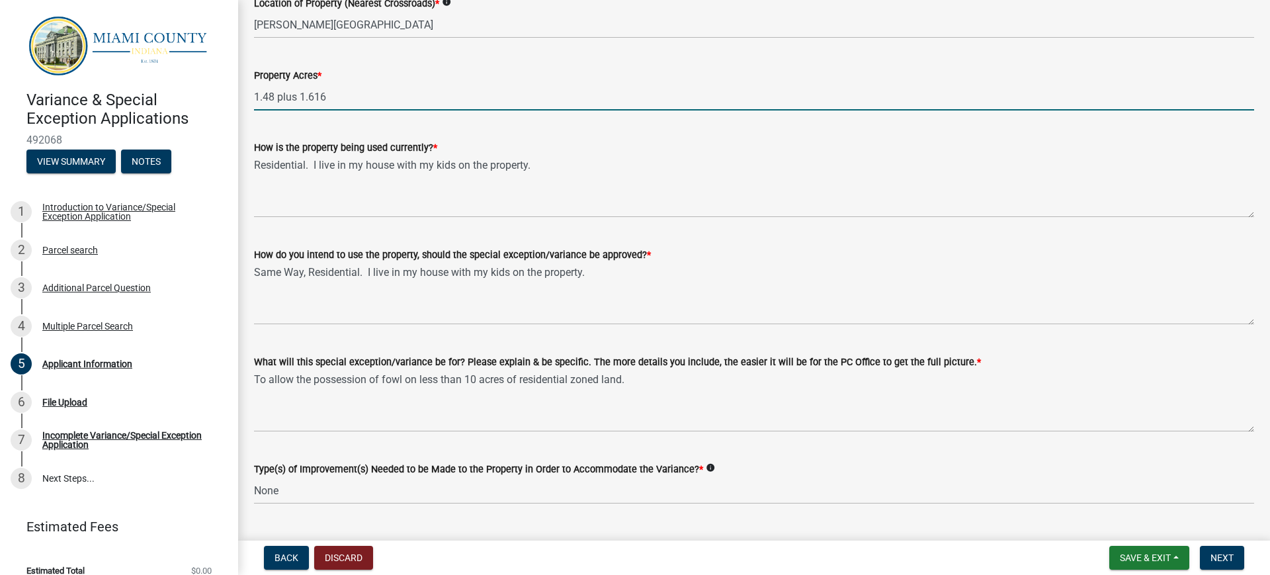
scroll to position [1314, 0]
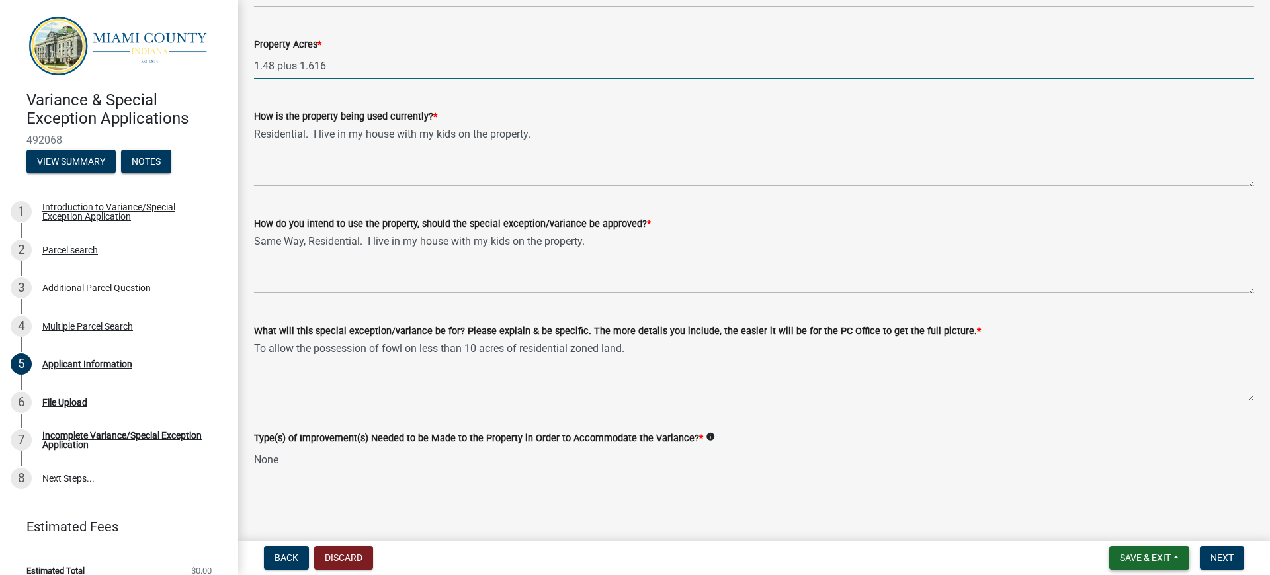
type input "1.48 plus 1.616"
click at [752, 556] on span "Save & Exit" at bounding box center [1145, 557] width 51 height 11
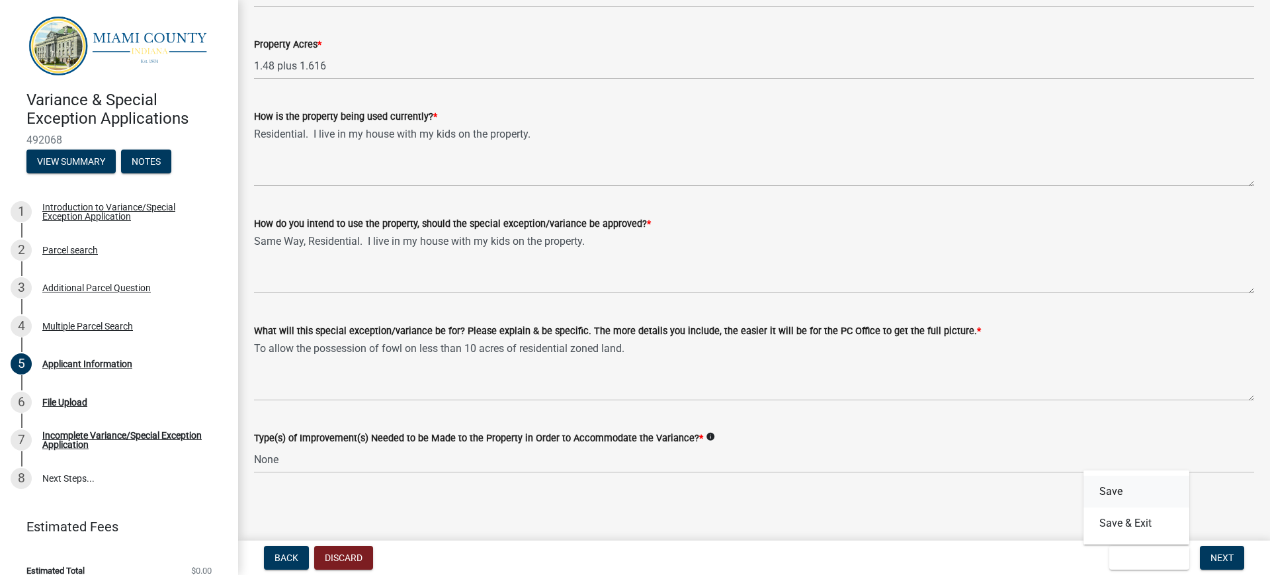
click at [752, 489] on button "Save" at bounding box center [1136, 491] width 106 height 32
click at [752, 554] on span "Next" at bounding box center [1221, 557] width 23 height 11
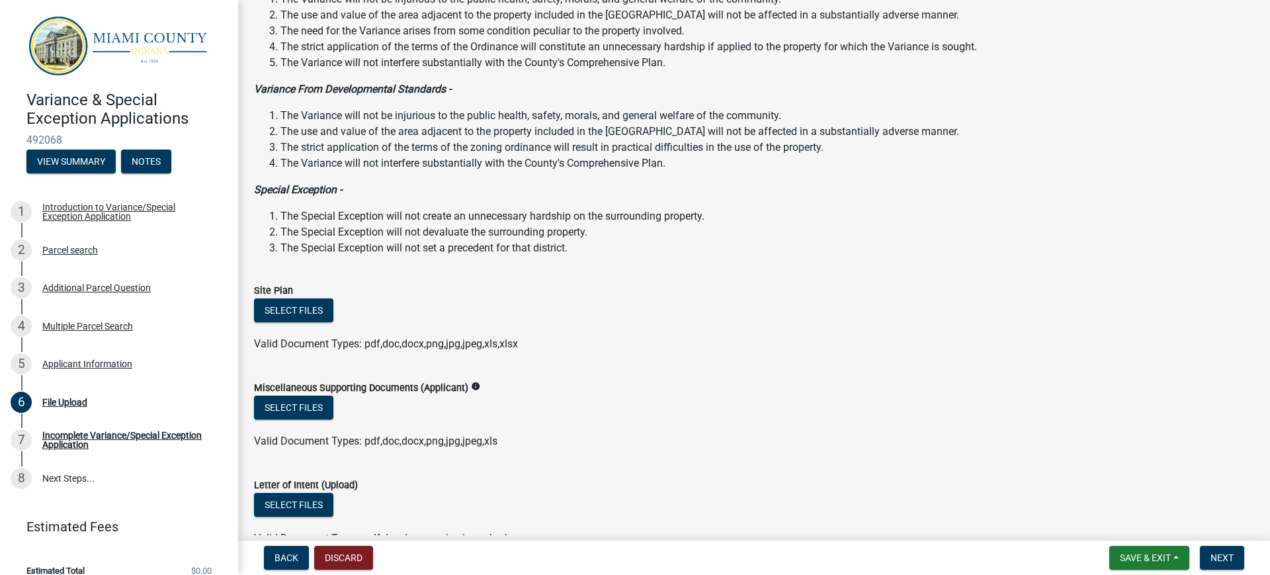
scroll to position [175, 0]
click at [622, 317] on div "Select files" at bounding box center [754, 312] width 1000 height 27
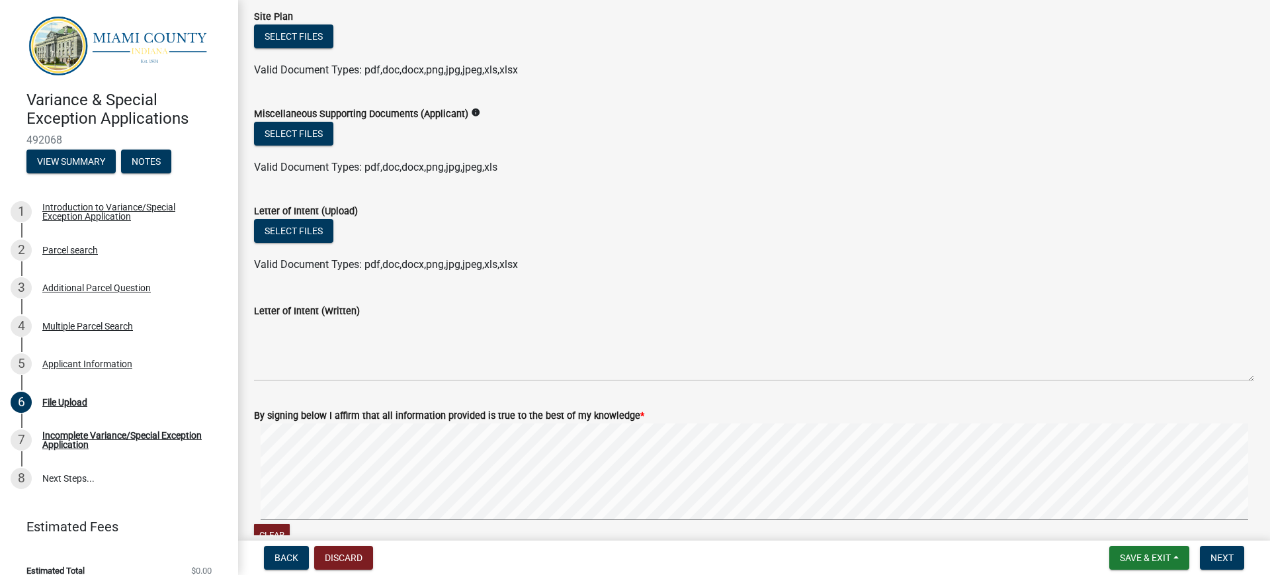
scroll to position [454, 0]
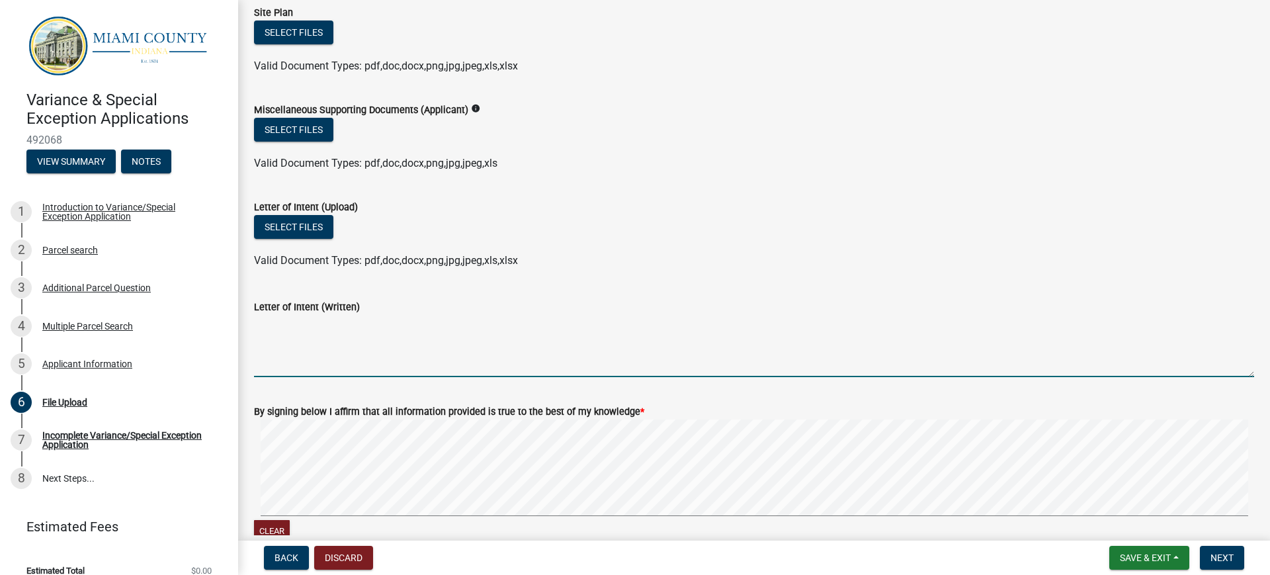
click at [349, 350] on textarea "Letter of Intent (Written)" at bounding box center [754, 346] width 1000 height 62
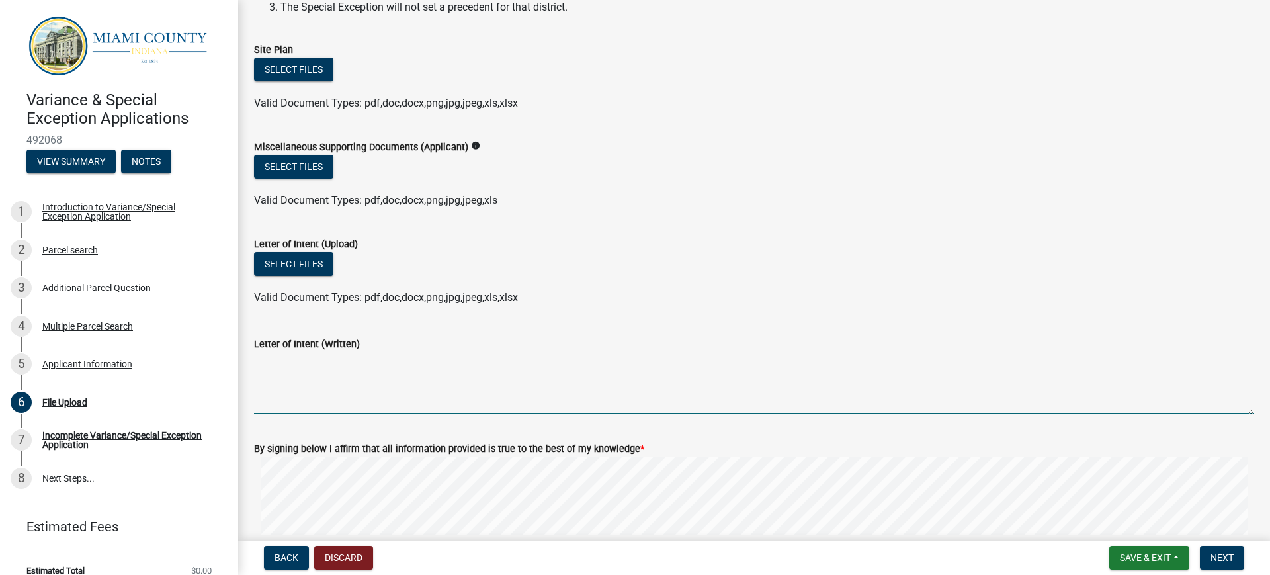
scroll to position [417, 0]
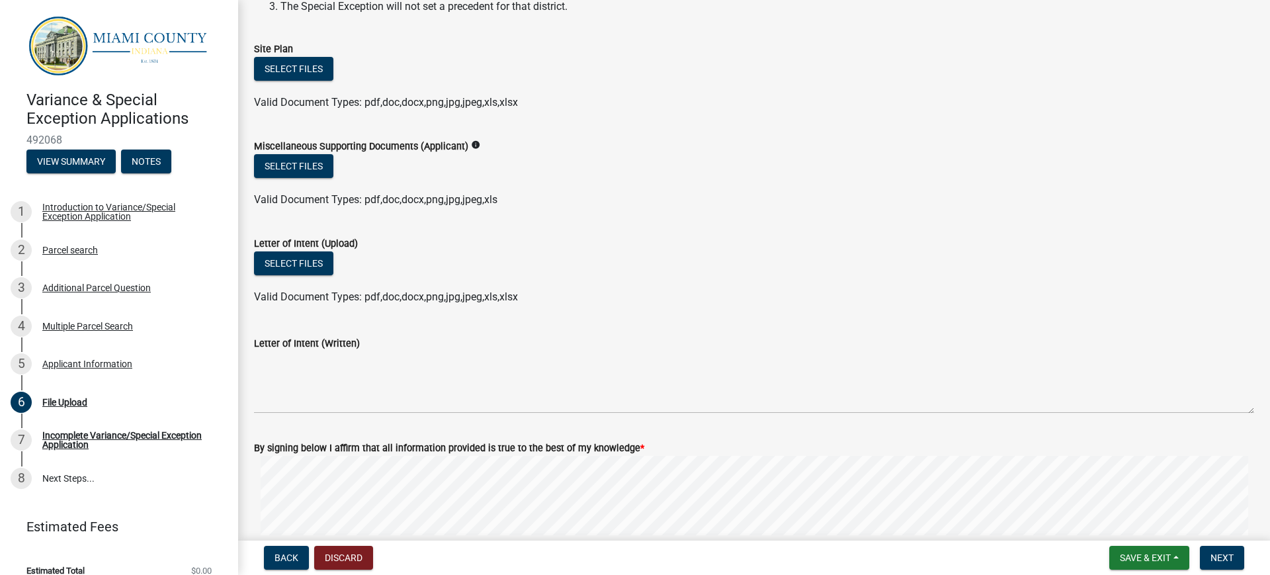
click at [472, 143] on icon "info" at bounding box center [475, 144] width 9 height 9
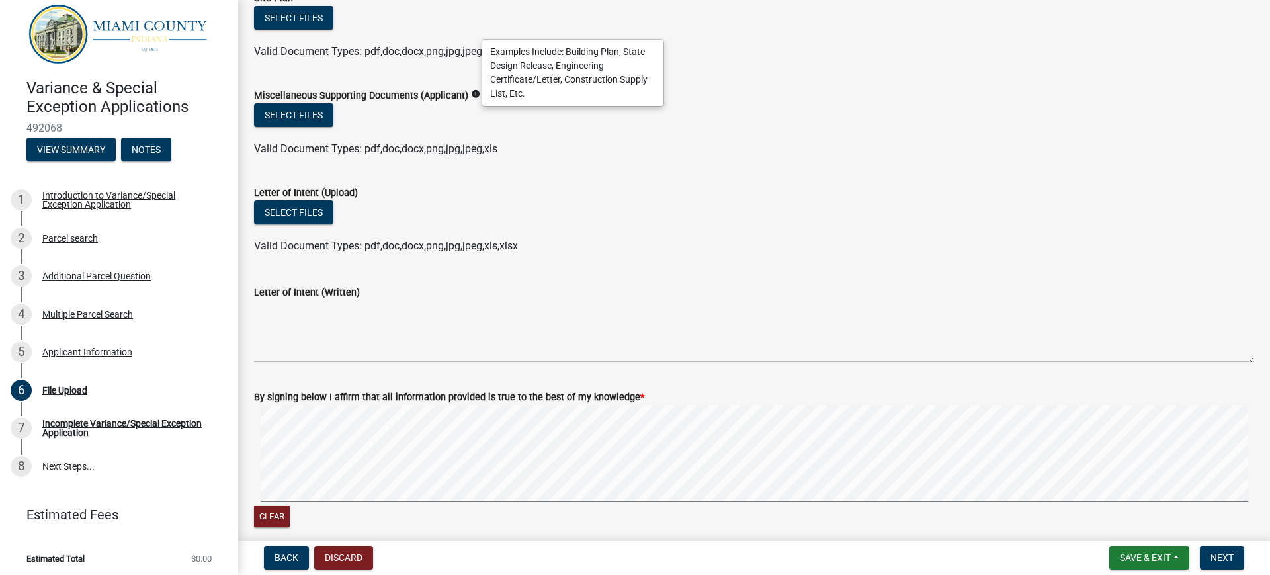
scroll to position [490, 0]
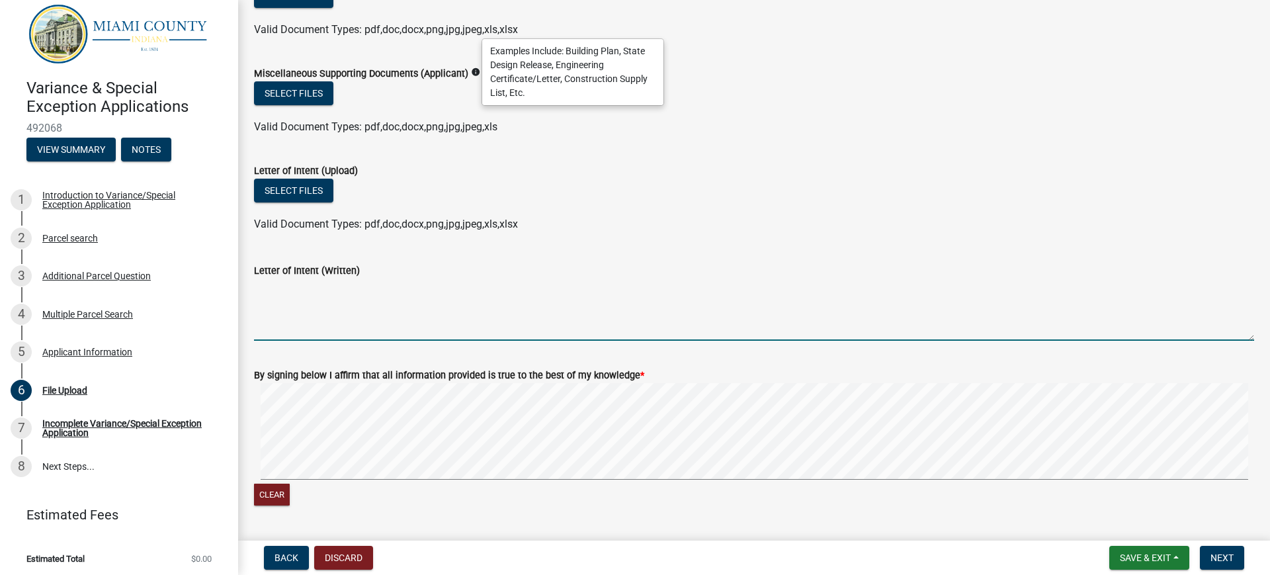
click at [311, 322] on textarea "Letter of Intent (Written)" at bounding box center [754, 309] width 1000 height 62
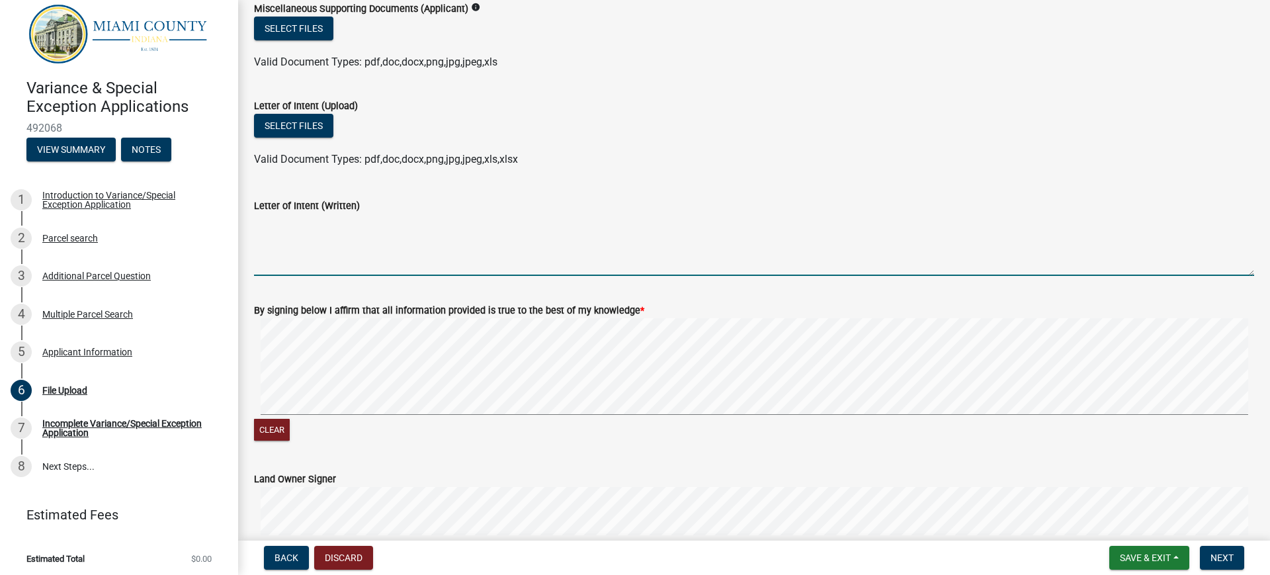
scroll to position [556, 0]
click at [640, 306] on span "*" at bounding box center [642, 309] width 4 height 11
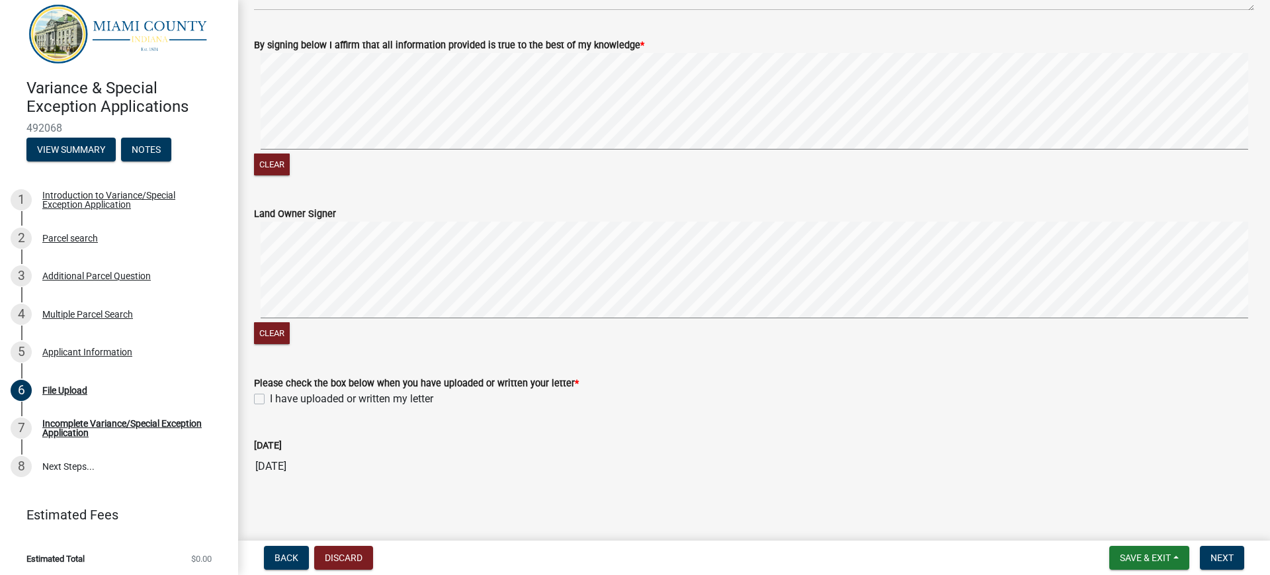
scroll to position [827, 0]
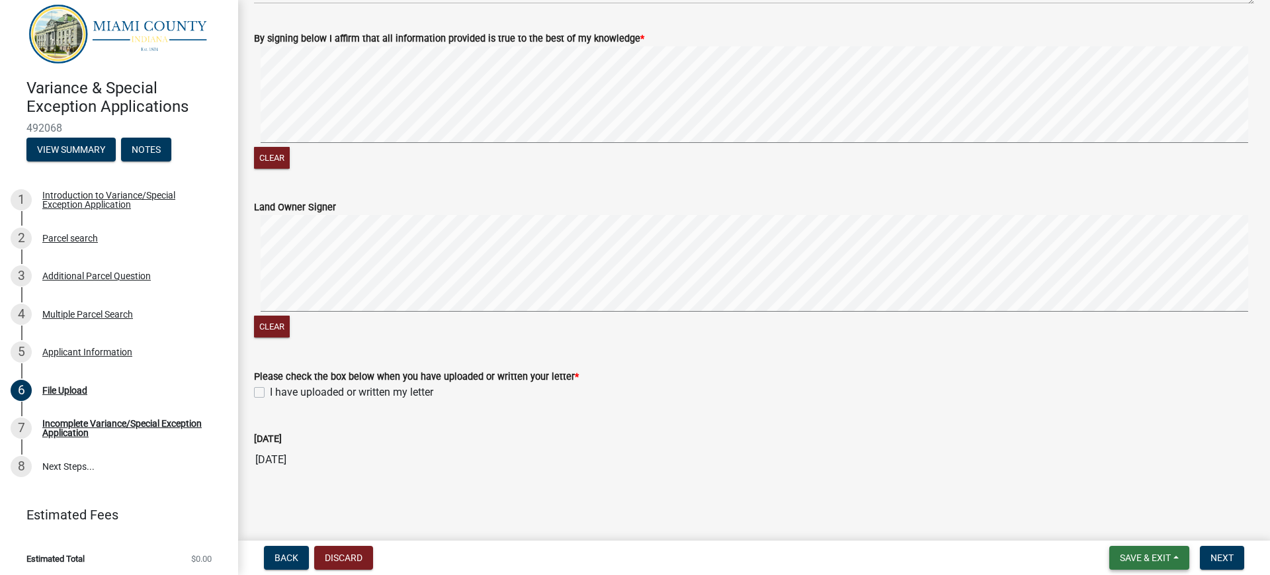
click at [752, 556] on span "Save & Exit" at bounding box center [1145, 557] width 51 height 11
click at [752, 496] on button "Save" at bounding box center [1136, 491] width 106 height 32
click at [752, 554] on span "Save & Exit" at bounding box center [1145, 557] width 51 height 11
click at [752, 485] on button "Save" at bounding box center [1136, 491] width 106 height 32
click at [270, 391] on label "I have uploaded or written my letter" at bounding box center [351, 392] width 163 height 16
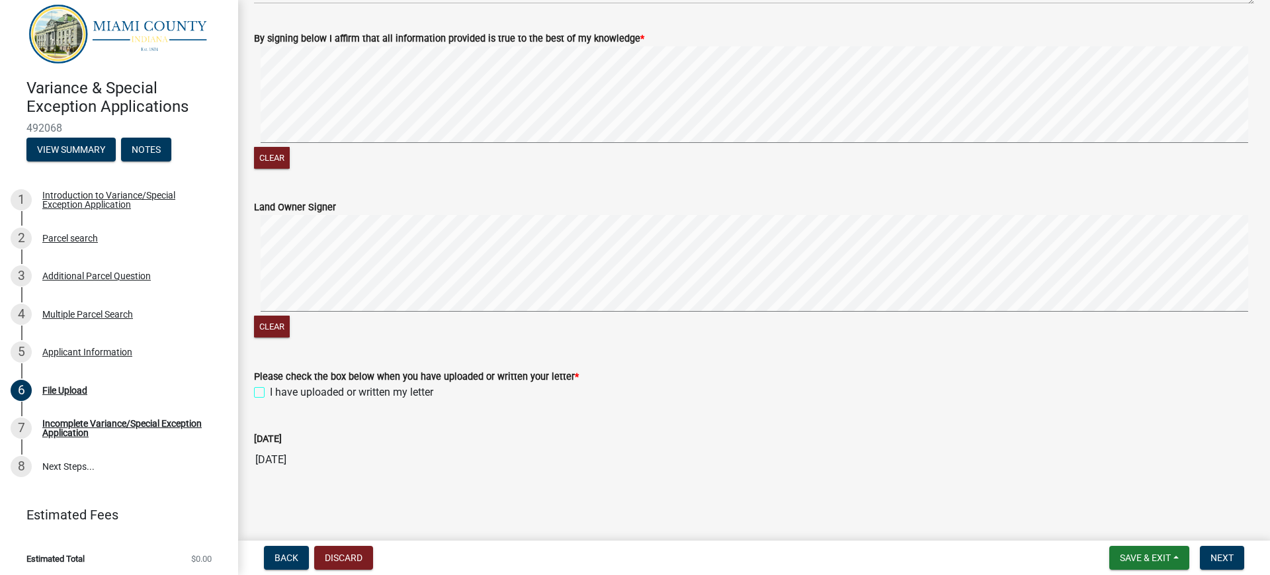
click at [270, 391] on input "I have uploaded or written my letter" at bounding box center [274, 388] width 9 height 9
checkbox input "true"
click at [752, 558] on span "Save & Exit" at bounding box center [1145, 557] width 51 height 11
click at [752, 485] on button "Save" at bounding box center [1136, 491] width 106 height 32
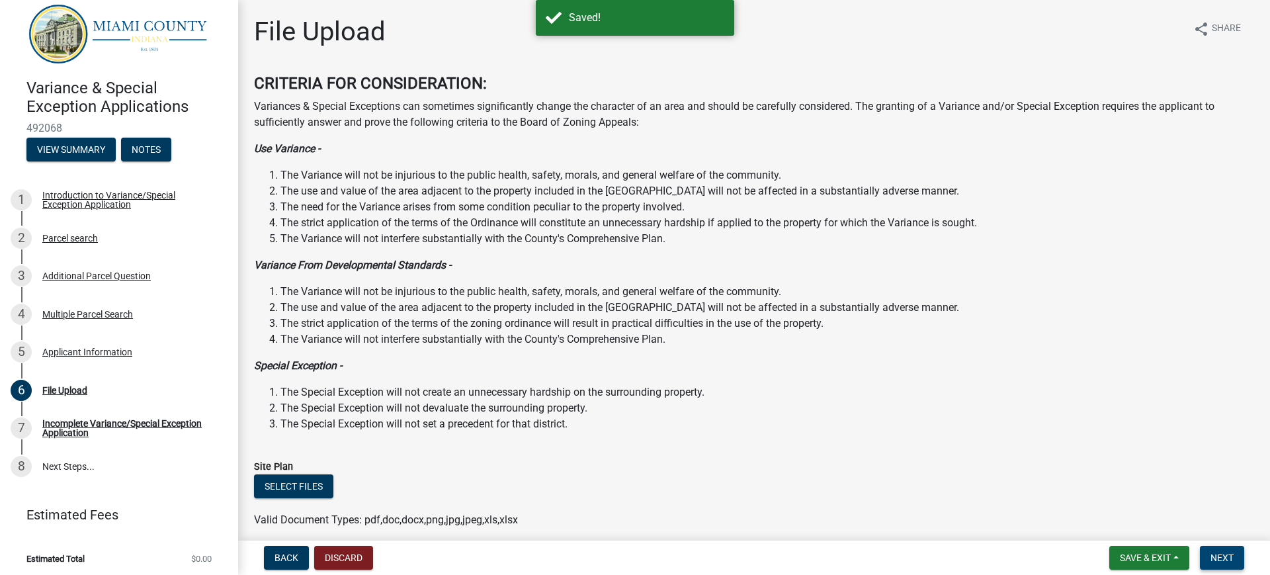
click at [752, 556] on span "Next" at bounding box center [1221, 557] width 23 height 11
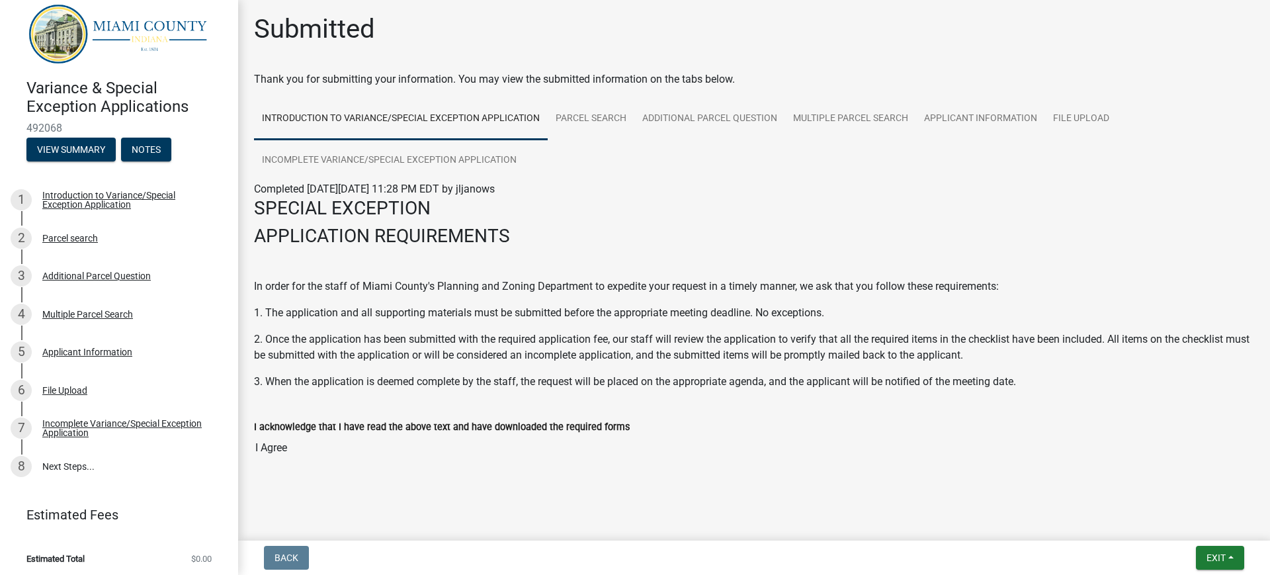
scroll to position [7, 0]
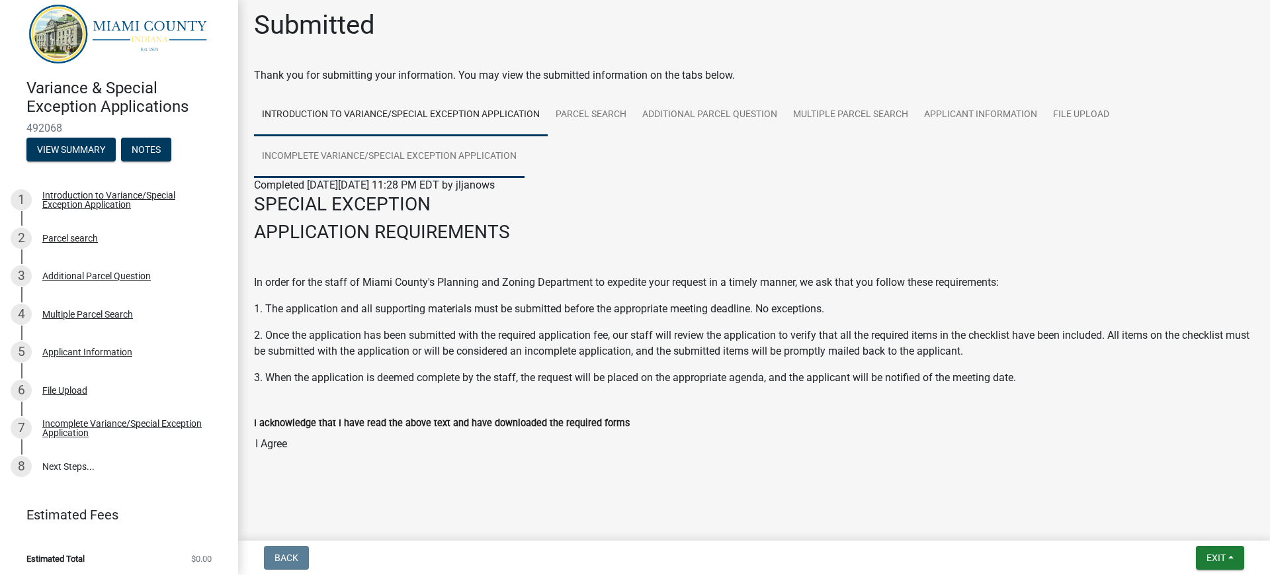
click at [378, 147] on link "Incomplete Variance/Special Exception Application" at bounding box center [389, 157] width 270 height 42
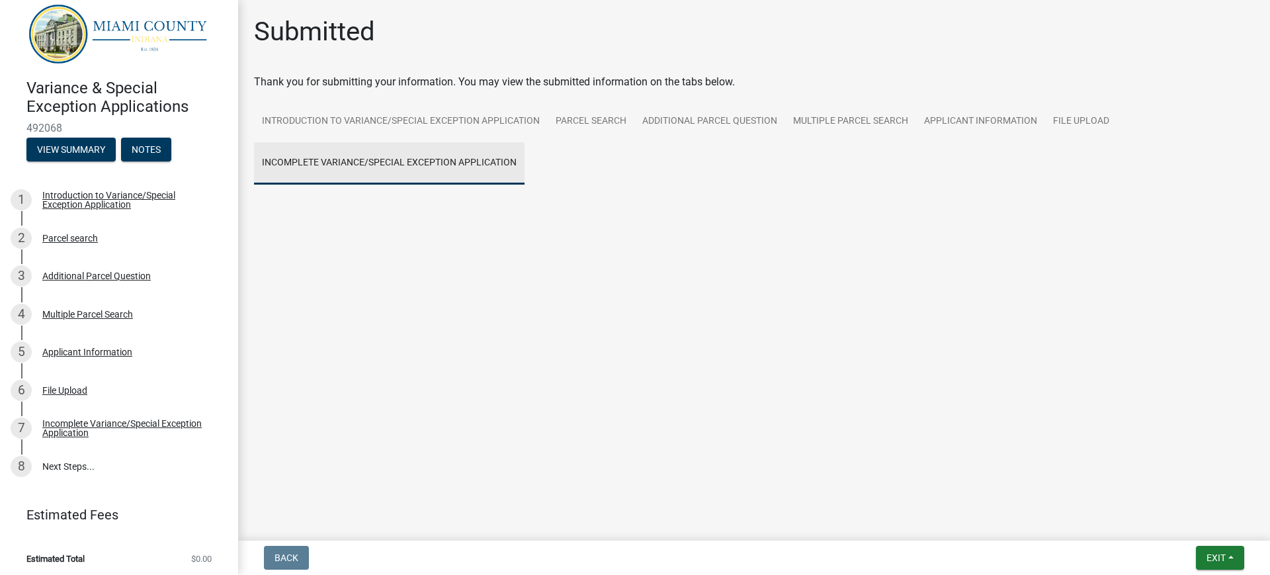
scroll to position [0, 0]
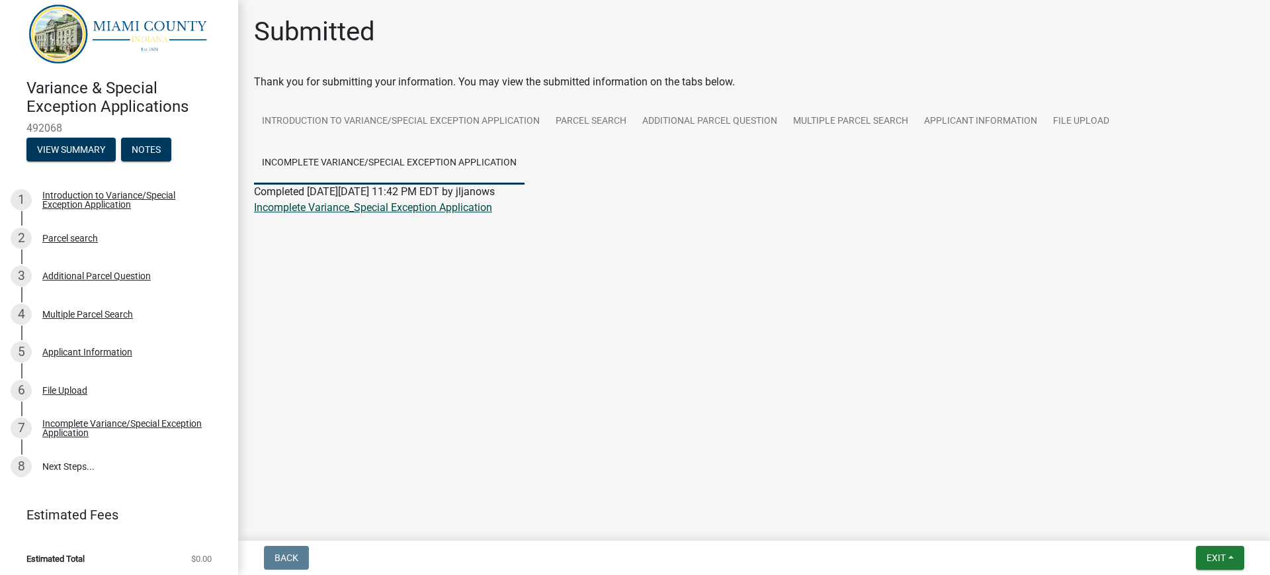
click at [370, 207] on link "Incomplete Variance_Special Exception Application" at bounding box center [373, 207] width 238 height 13
click at [63, 347] on div "Applicant Information" at bounding box center [87, 351] width 90 height 9
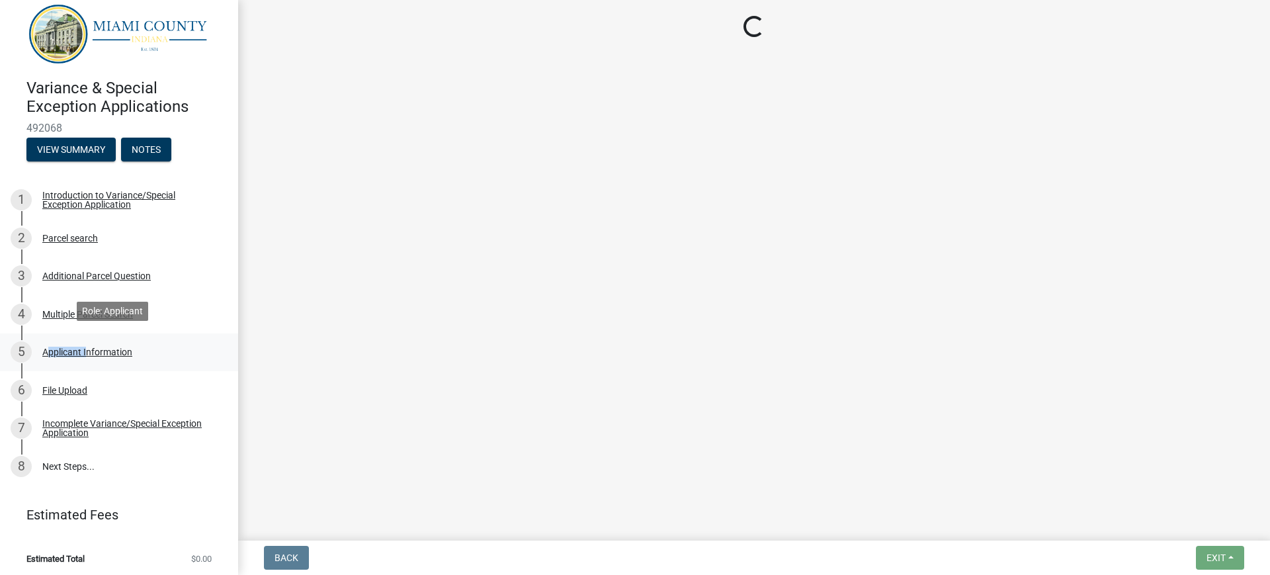
click at [63, 347] on div "Applicant Information" at bounding box center [87, 351] width 90 height 9
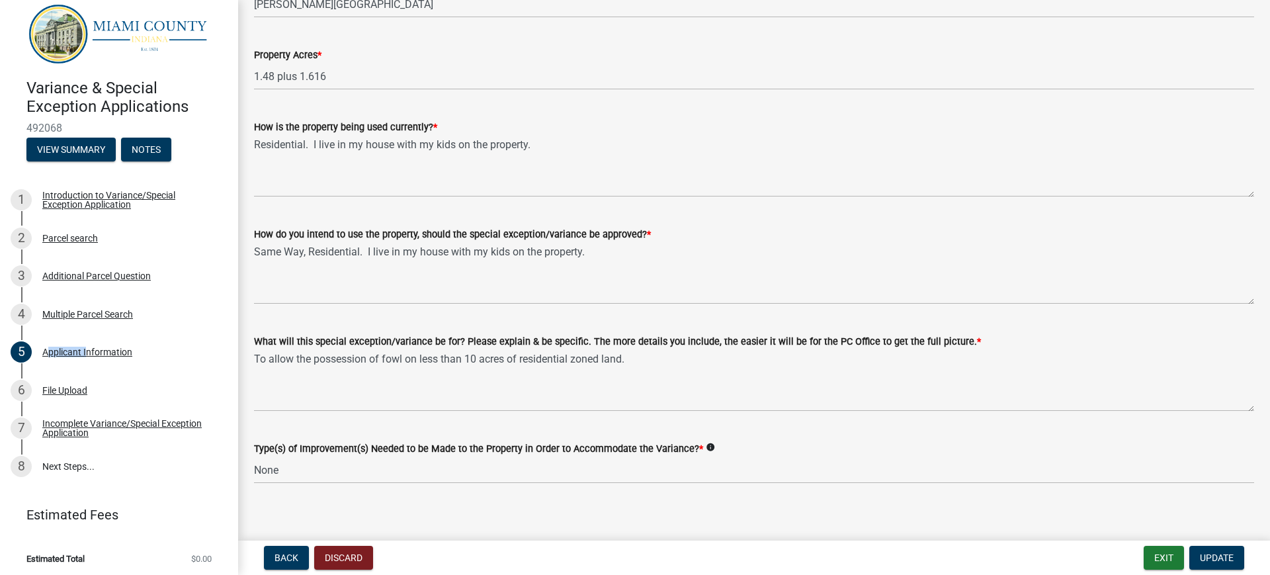
scroll to position [1314, 0]
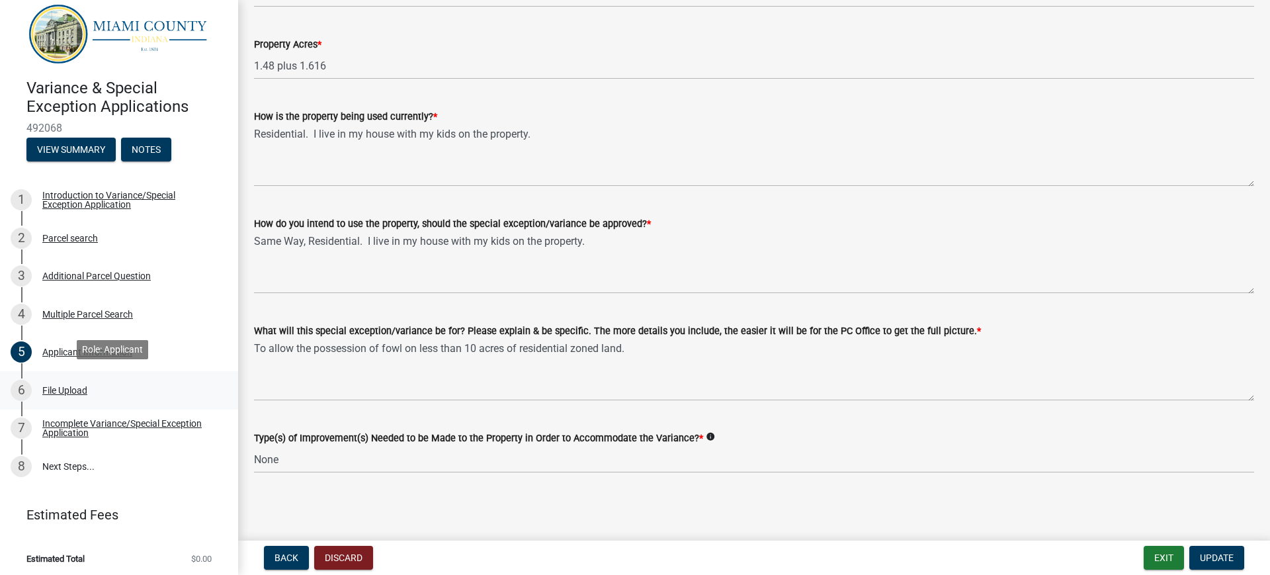
click at [56, 386] on div "File Upload" at bounding box center [64, 390] width 45 height 9
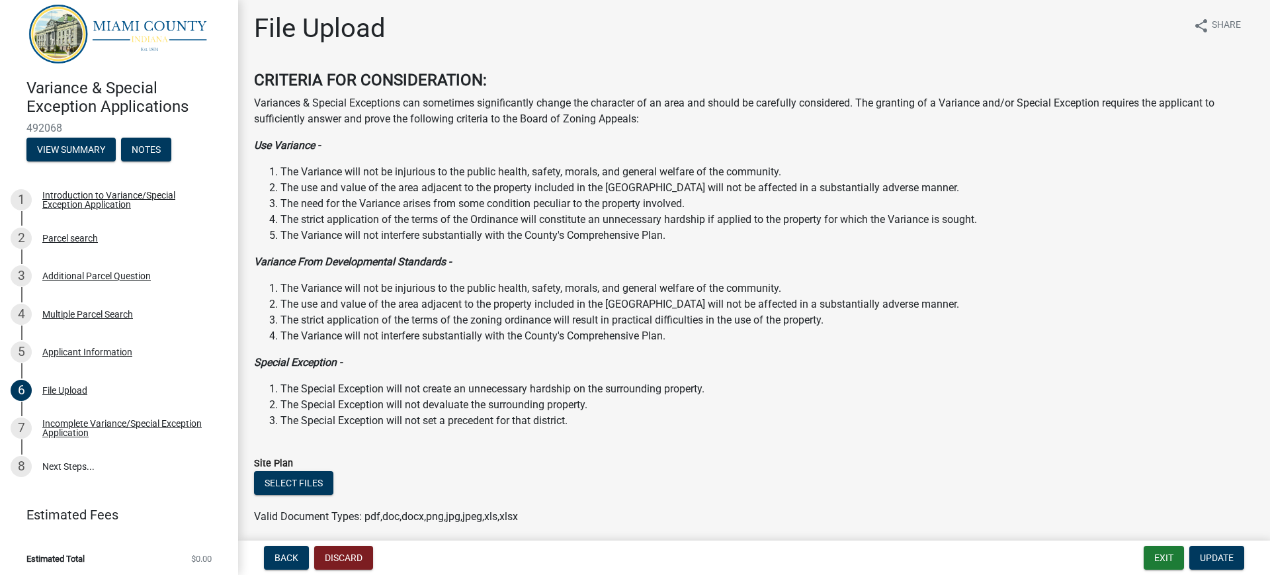
scroll to position [0, 0]
